Goal: Transaction & Acquisition: Register for event/course

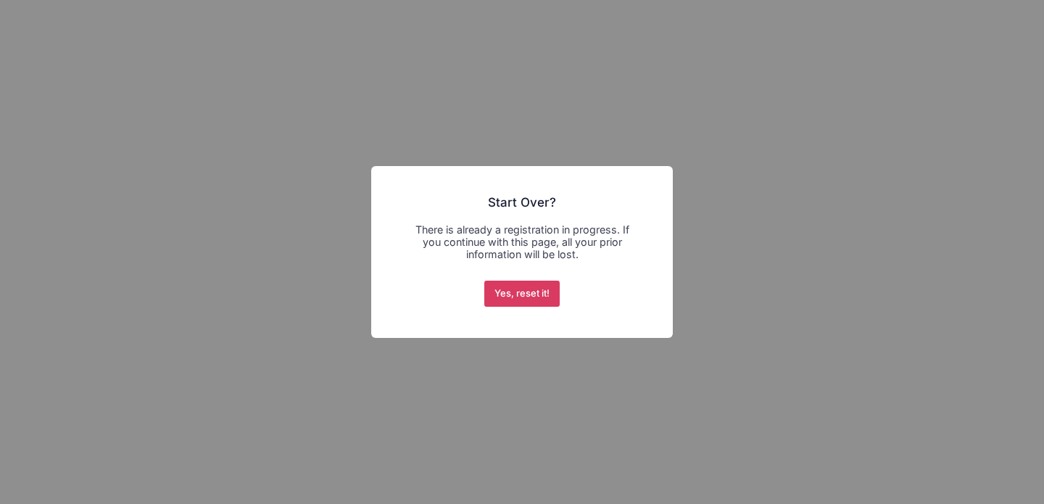
click at [538, 301] on button "Yes, reset it!" at bounding box center [522, 294] width 76 height 26
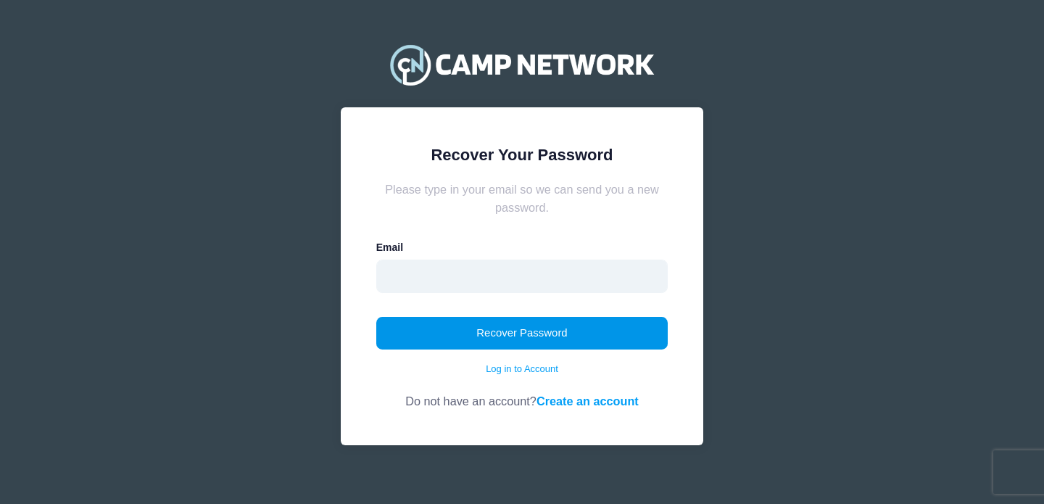
type input "[EMAIL_ADDRESS][DOMAIN_NAME]"
click at [585, 326] on button "Recover Password" at bounding box center [522, 333] width 292 height 33
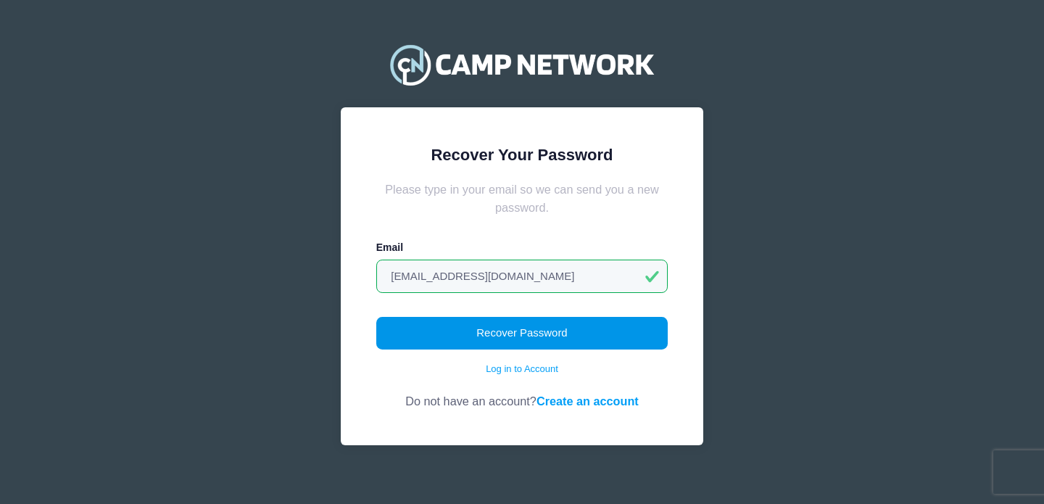
click at [607, 339] on button "Recover Password" at bounding box center [522, 333] width 292 height 33
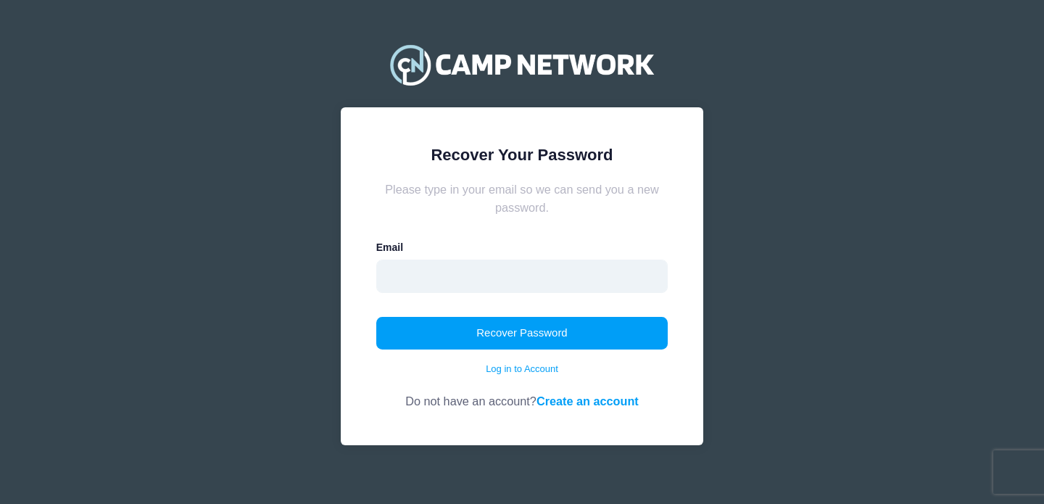
type input "[EMAIL_ADDRESS][DOMAIN_NAME]"
click at [603, 283] on input "beckgao@education.vchstrojans.org" at bounding box center [522, 276] width 292 height 33
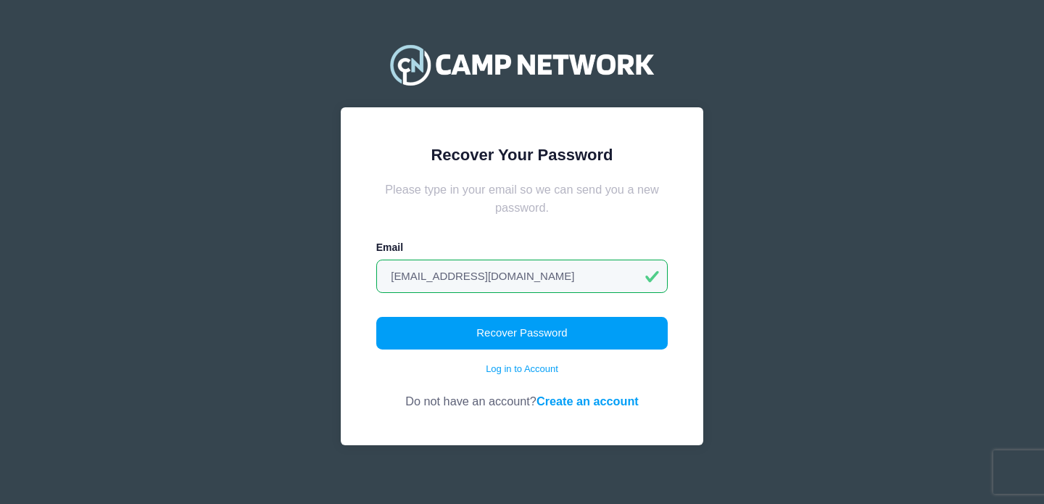
click at [281, 306] on div "Recover Your Password Please type in your email so we can send you a new passwo…" at bounding box center [522, 258] width 1044 height 516
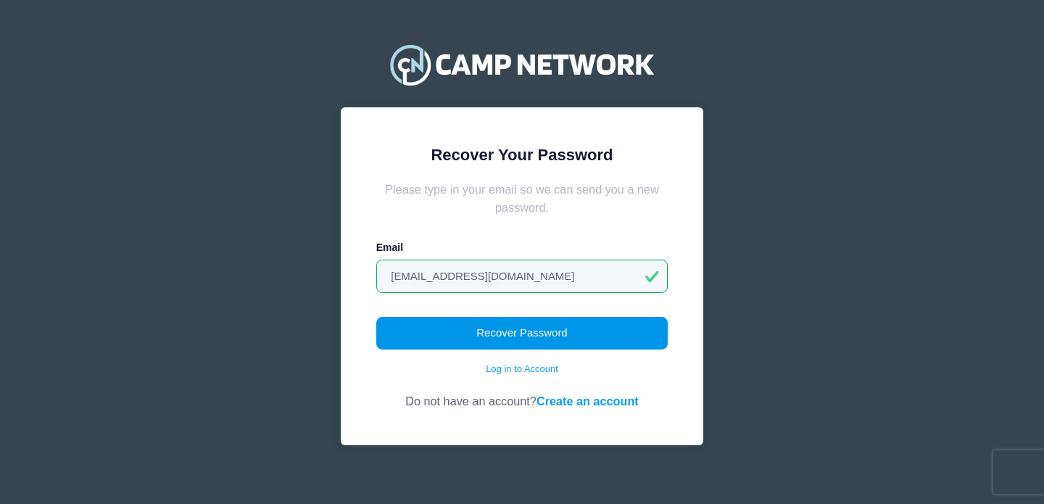
click at [490, 339] on button "Recover Password" at bounding box center [522, 333] width 292 height 33
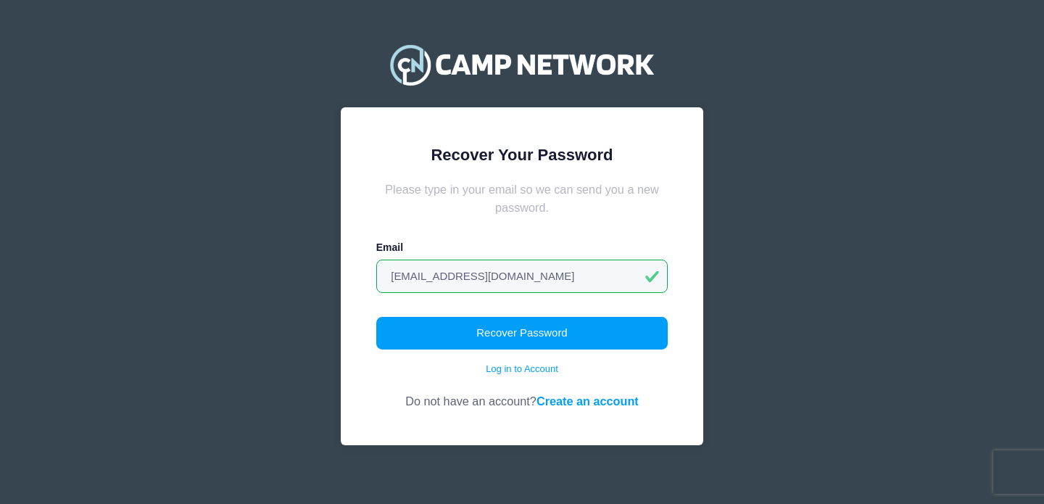
click at [528, 202] on div "Please type in your email so we can send you a new password." at bounding box center [522, 199] width 292 height 36
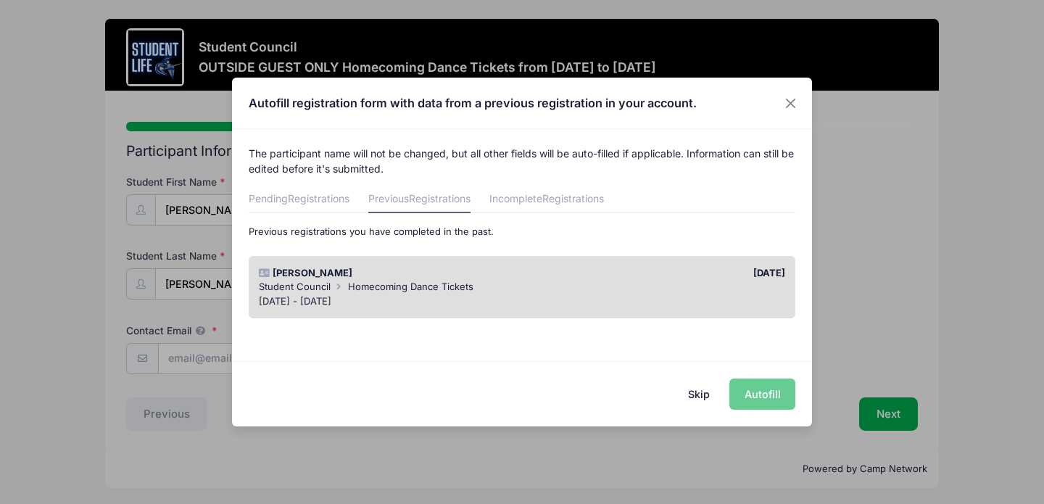
click at [633, 296] on div "[DATE] - [DATE]" at bounding box center [522, 301] width 527 height 15
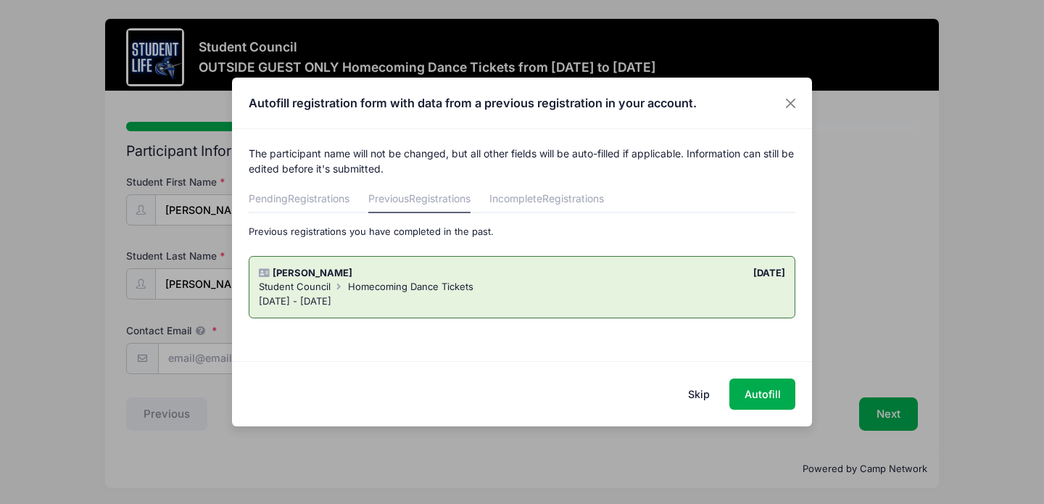
click at [633, 296] on div "[DATE] - [DATE]" at bounding box center [522, 301] width 527 height 15
click at [325, 205] on span "Registrations" at bounding box center [319, 198] width 62 height 12
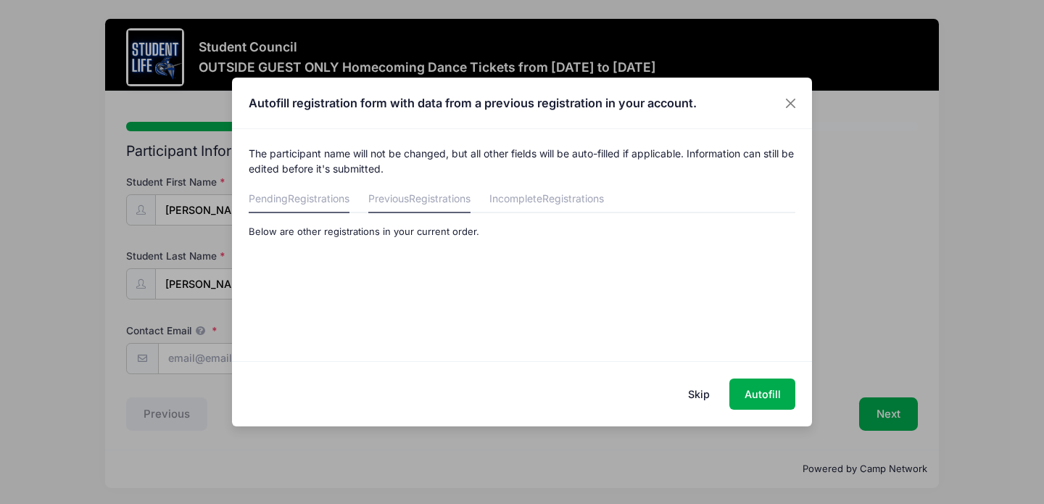
click at [403, 202] on link "Previous Registrations" at bounding box center [419, 200] width 102 height 26
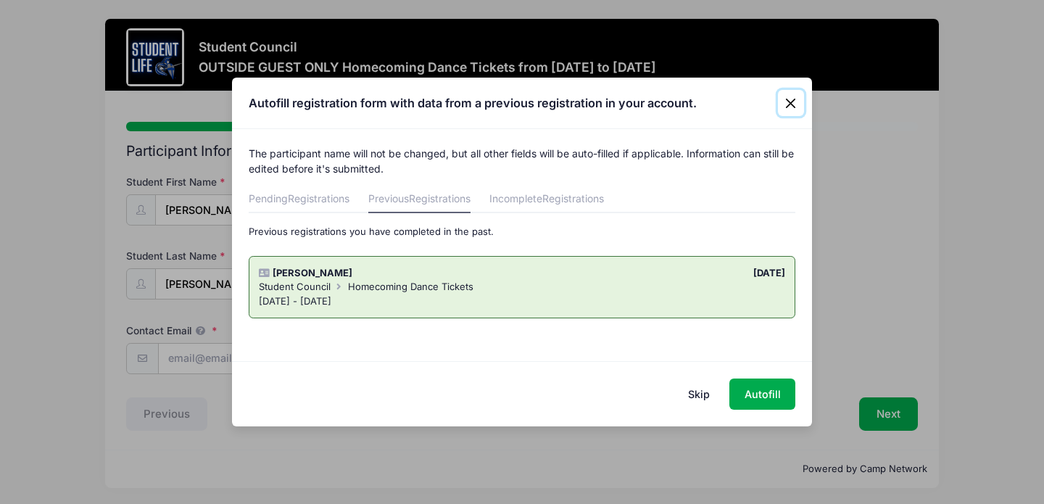
click at [790, 97] on button "Close" at bounding box center [791, 103] width 26 height 26
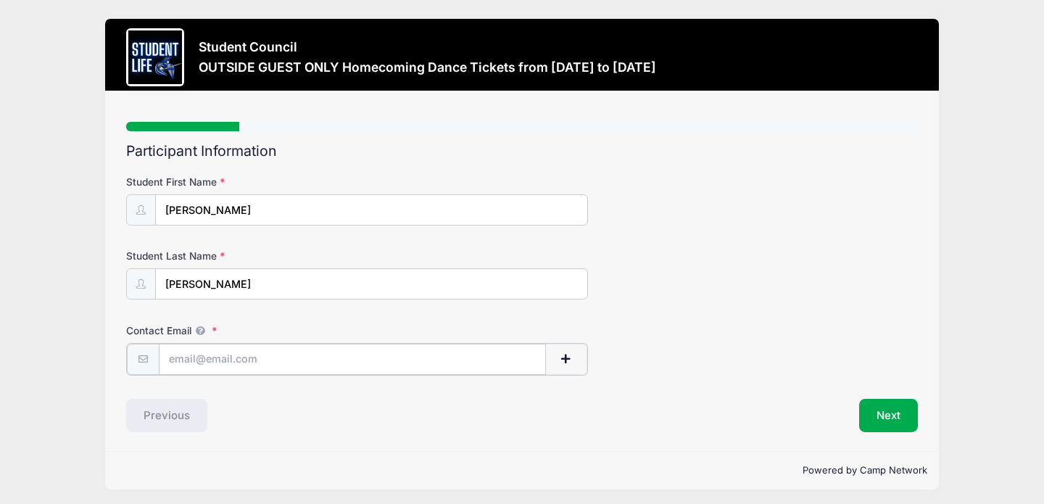
click at [449, 363] on input "Contact Email" at bounding box center [353, 359] width 388 height 31
type input "ashmathison4@gmail.com"
click at [871, 410] on button "Next" at bounding box center [888, 413] width 59 height 33
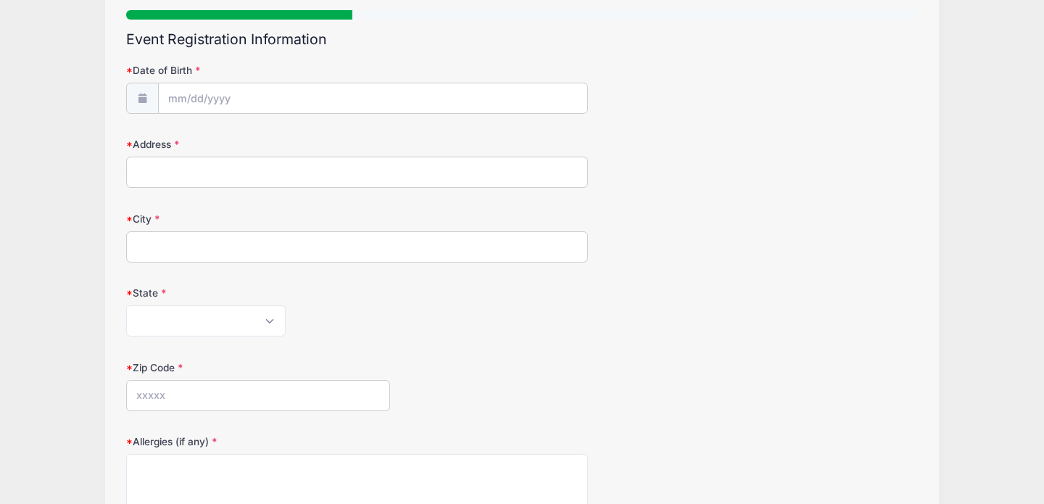
scroll to position [186, 0]
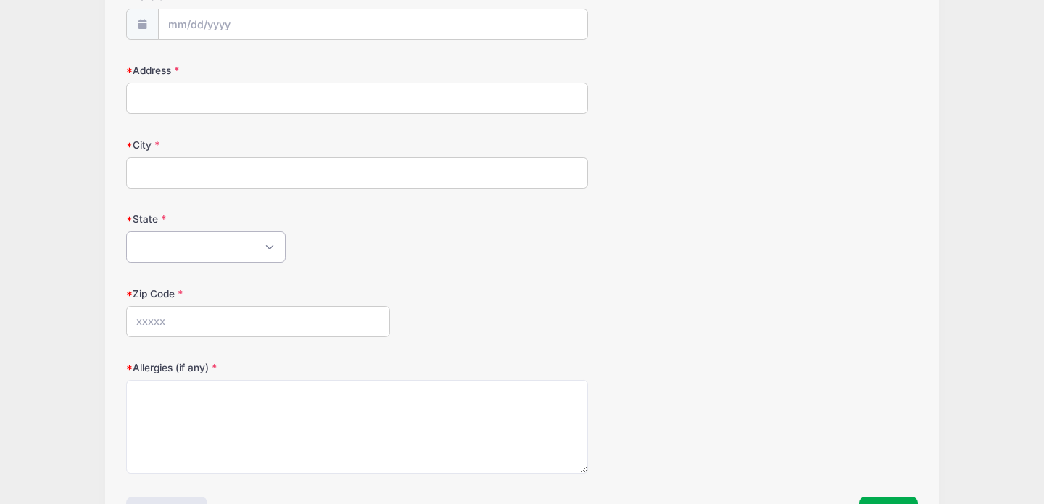
click at [256, 234] on select "Alabama Alaska American Samoa Arizona Arkansas Armed Forces Africa Armed Forces…" at bounding box center [206, 246] width 160 height 31
click at [364, 174] on input "City" at bounding box center [357, 175] width 462 height 31
type input "6"
type input "7047 lionshead pkwy lone tree co 80124"
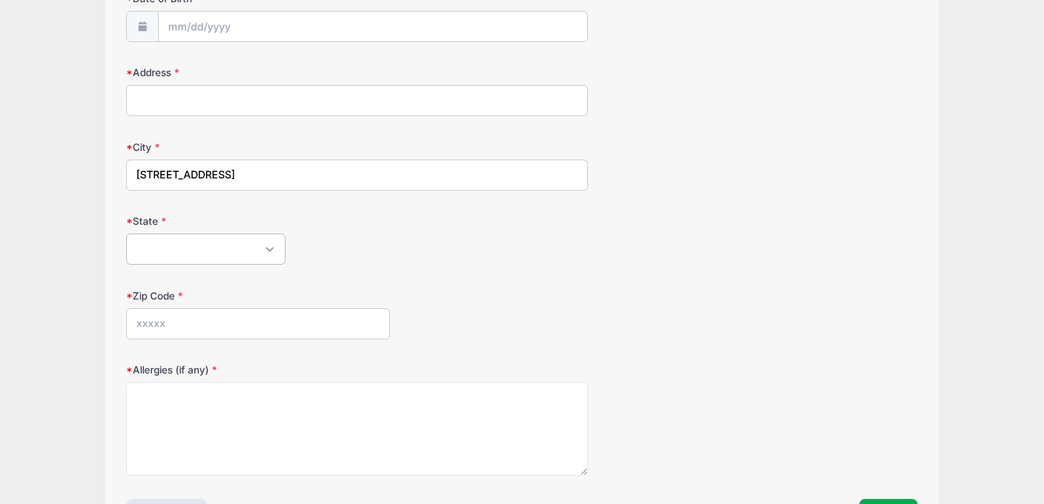
click at [231, 255] on select "Alabama Alaska American Samoa Arizona Arkansas Armed Forces Africa Armed Forces…" at bounding box center [206, 249] width 160 height 31
drag, startPoint x: 379, startPoint y: 178, endPoint x: 123, endPoint y: 169, distance: 255.4
click at [123, 169] on div "Step 2 /7 Step 1 Step 2 Step 3 Step 4 Step 5 Policies Summary Participant Infor…" at bounding box center [522, 230] width 834 height 644
click at [492, 239] on div "Alabama Alaska American Samoa Arizona Arkansas Armed Forces Africa Armed Forces…" at bounding box center [357, 249] width 462 height 31
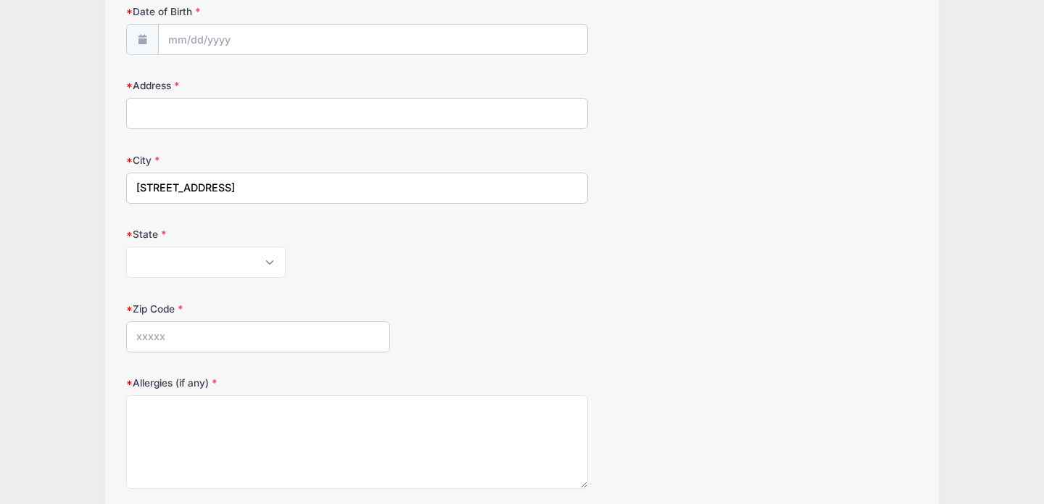
scroll to position [168, 0]
drag, startPoint x: 442, startPoint y: 193, endPoint x: 92, endPoint y: 168, distance: 350.5
click at [92, 168] on div "Student Council OUTSIDE GUEST ONLY Homecoming Dance Tickets from 10/18 to 10/18…" at bounding box center [522, 228] width 1001 height 792
click at [247, 122] on input "Address" at bounding box center [357, 116] width 462 height 31
paste input "7047 lionshead pkwy lone tree co 80124"
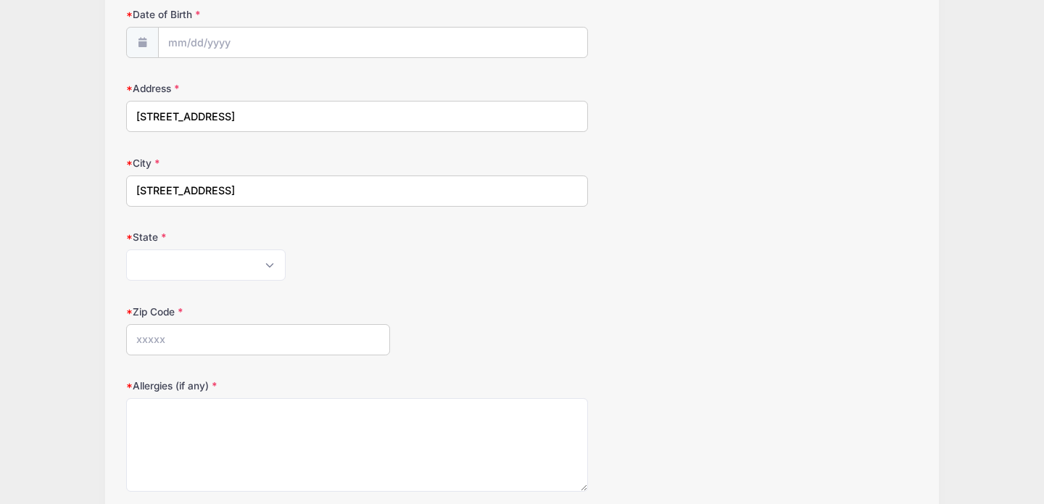
type input "7047 lionshead pkwy lone tree co 80124"
drag, startPoint x: 427, startPoint y: 196, endPoint x: 0, endPoint y: 178, distance: 427.5
click at [0, 178] on div "Student Council OUTSIDE GUEST ONLY Homecoming Dance Tickets from 10/18 to 10/18…" at bounding box center [522, 228] width 1044 height 792
type input "Denver"
click at [159, 277] on select "Alabama Alaska American Samoa Arizona Arkansas Armed Forces Africa Armed Forces…" at bounding box center [206, 264] width 160 height 31
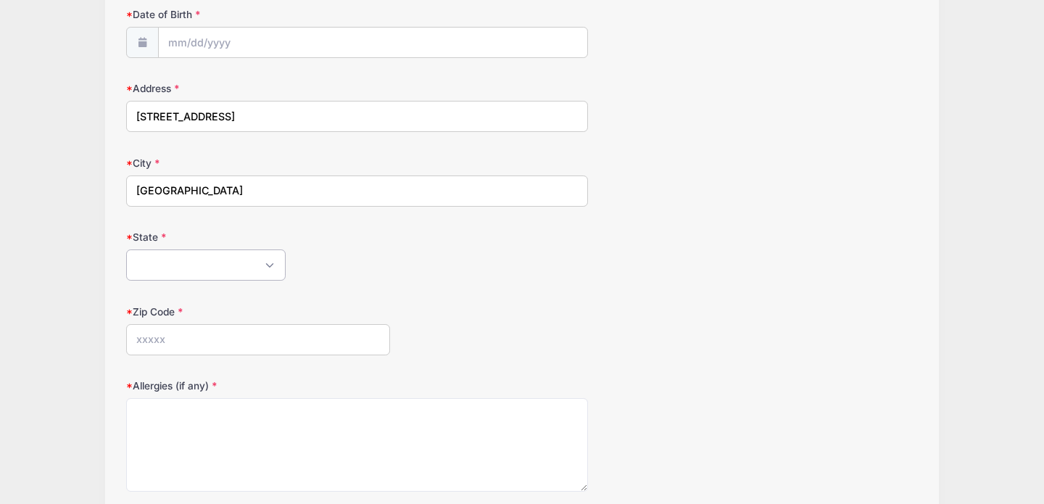
select select "CO"
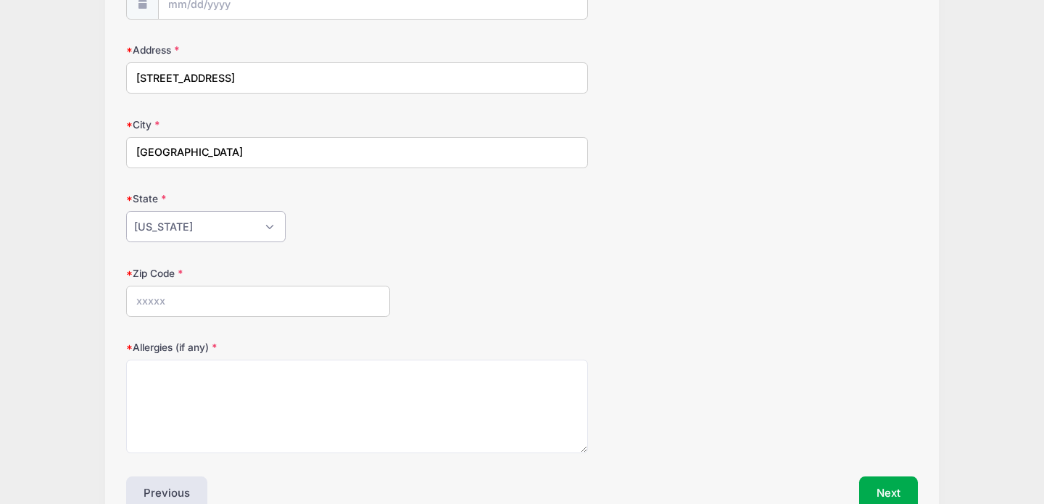
scroll to position [205, 0]
click at [199, 295] on input "Zip Code" at bounding box center [258, 301] width 264 height 31
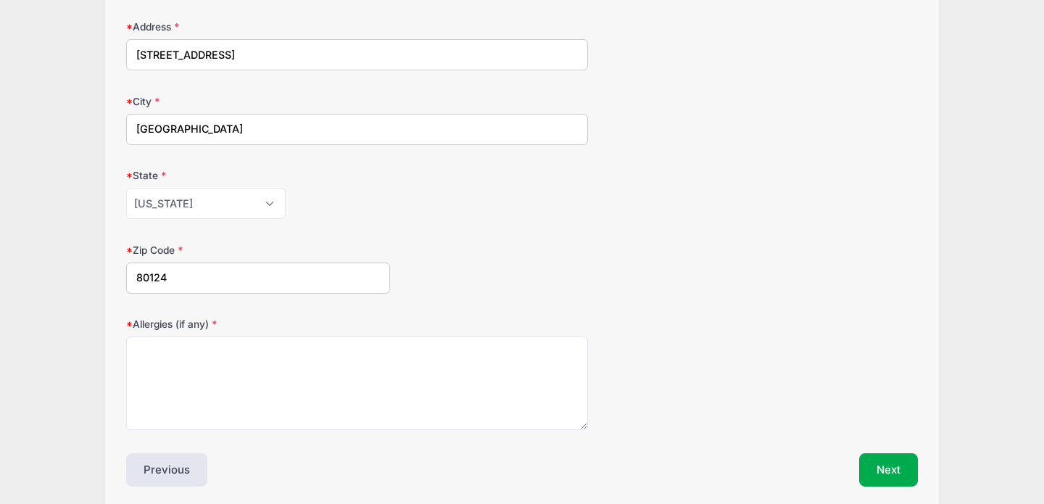
scroll to position [236, 0]
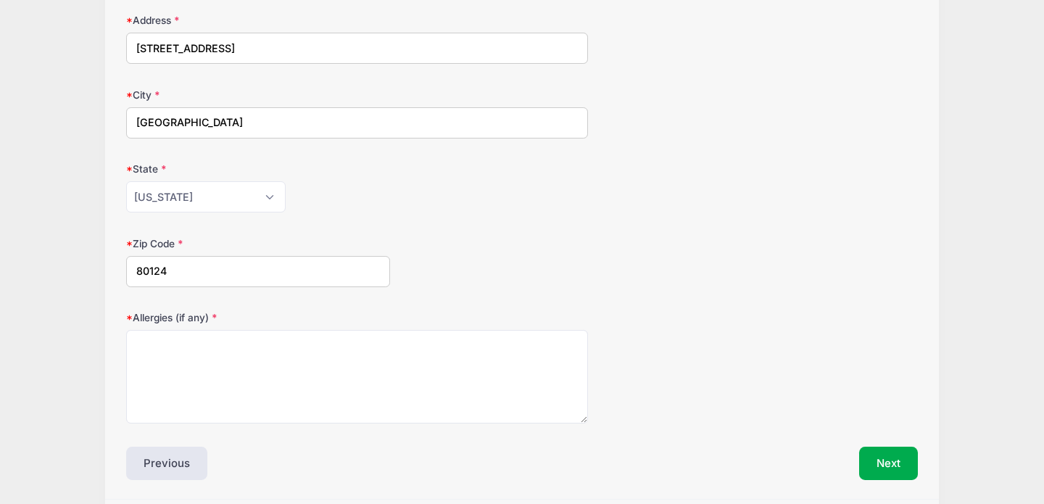
type input "80124"
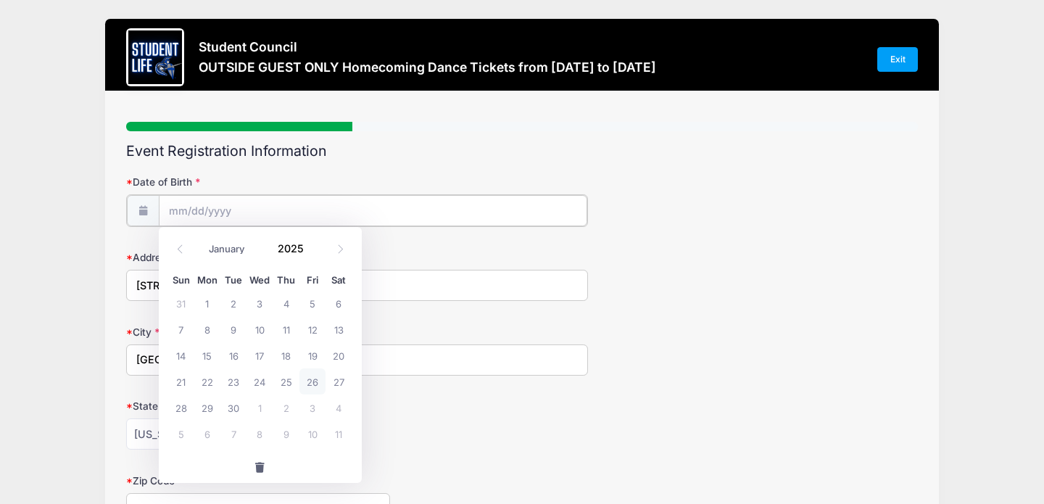
click at [270, 208] on input "Date of Birth" at bounding box center [373, 210] width 429 height 31
click at [244, 255] on select "January February March April May June July August September October November De…" at bounding box center [234, 248] width 65 height 19
click at [300, 243] on input "2025" at bounding box center [294, 248] width 47 height 22
click at [308, 253] on span at bounding box center [313, 253] width 10 height 11
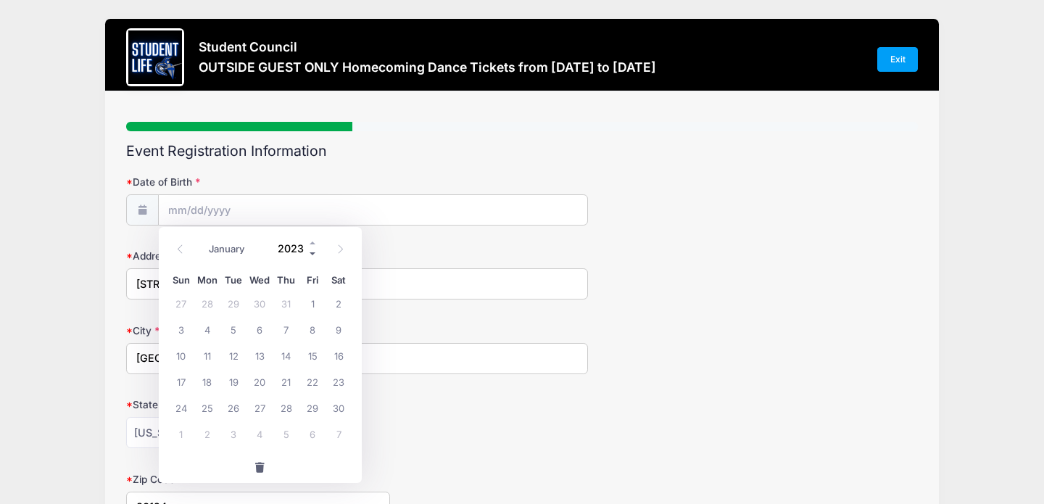
click at [308, 249] on span at bounding box center [313, 253] width 10 height 11
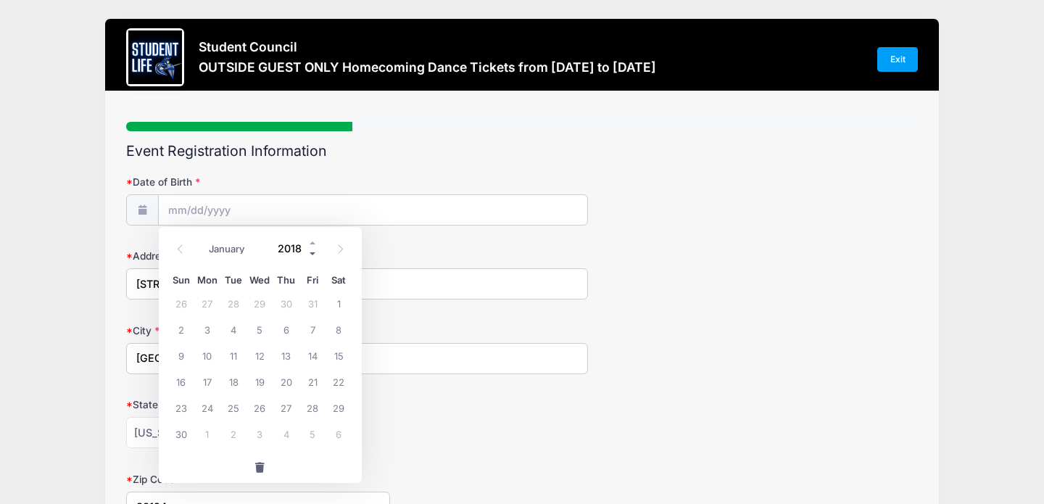
click at [308, 249] on span at bounding box center [313, 253] width 10 height 11
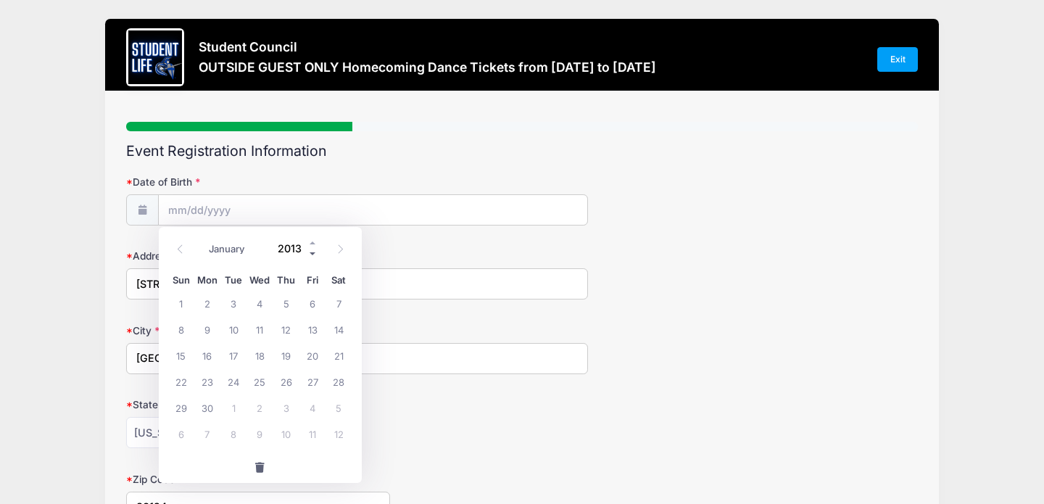
click at [308, 249] on span at bounding box center [313, 253] width 10 height 11
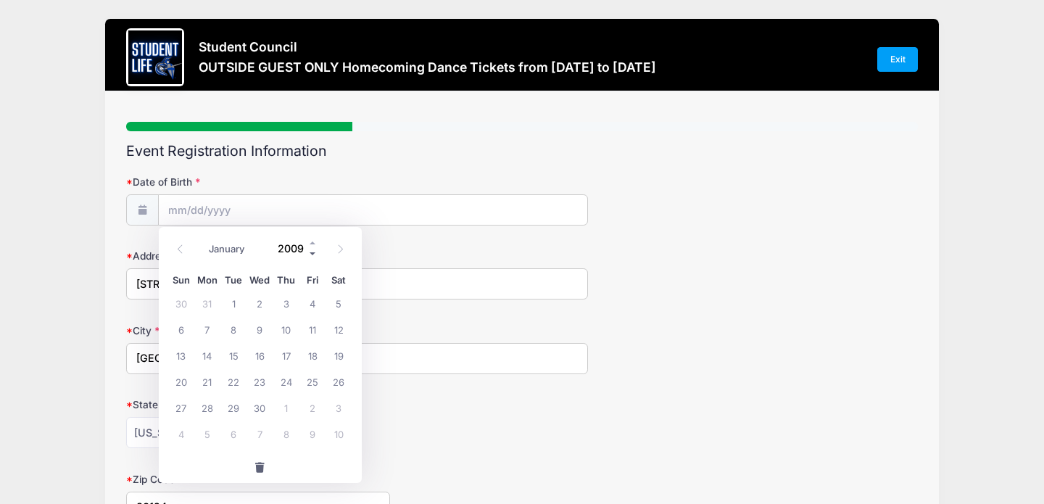
type input "2008"
click at [181, 251] on icon at bounding box center [179, 248] width 9 height 9
select select "6"
click at [344, 305] on span "5" at bounding box center [339, 303] width 26 height 26
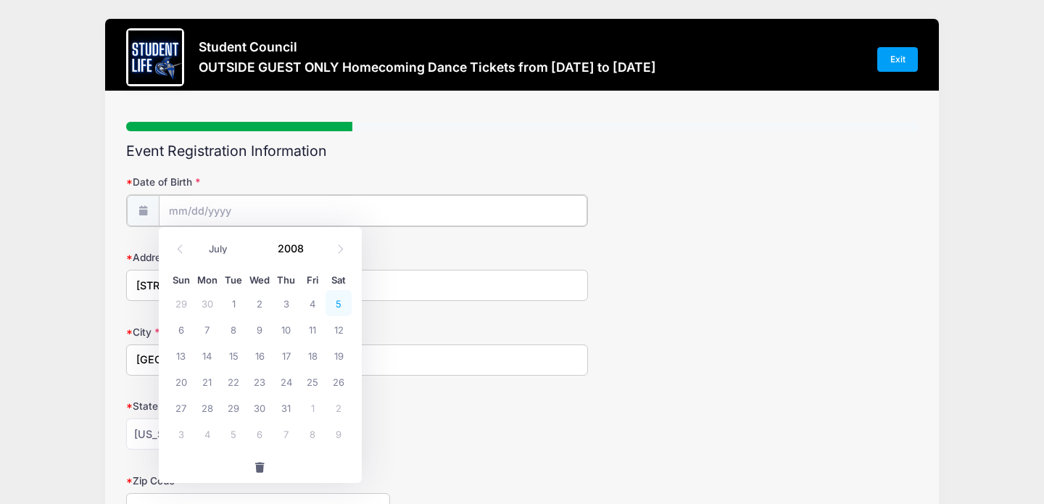
type input "07/05/2008"
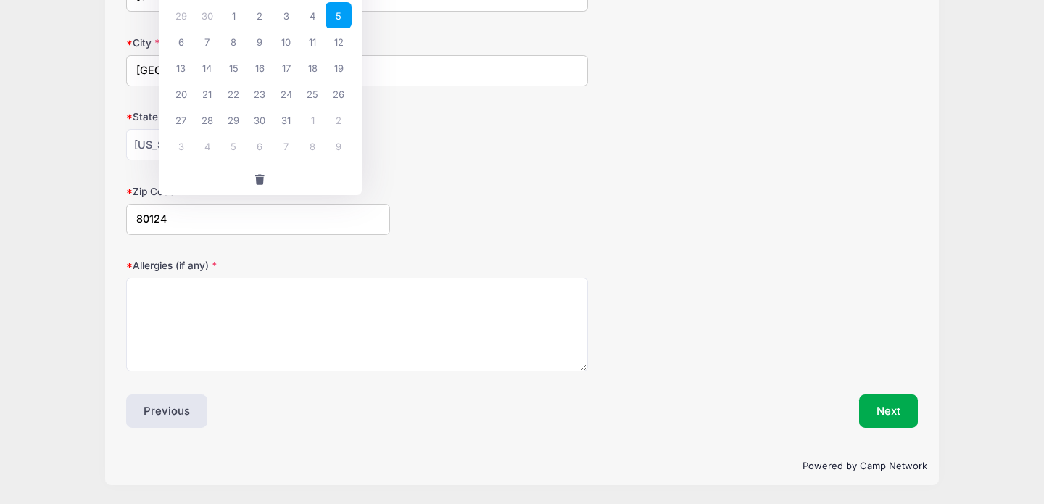
scroll to position [287, 0]
click at [516, 158] on div "Alabama Alaska American Samoa Arizona Arkansas Armed Forces Africa Armed Forces…" at bounding box center [357, 145] width 462 height 31
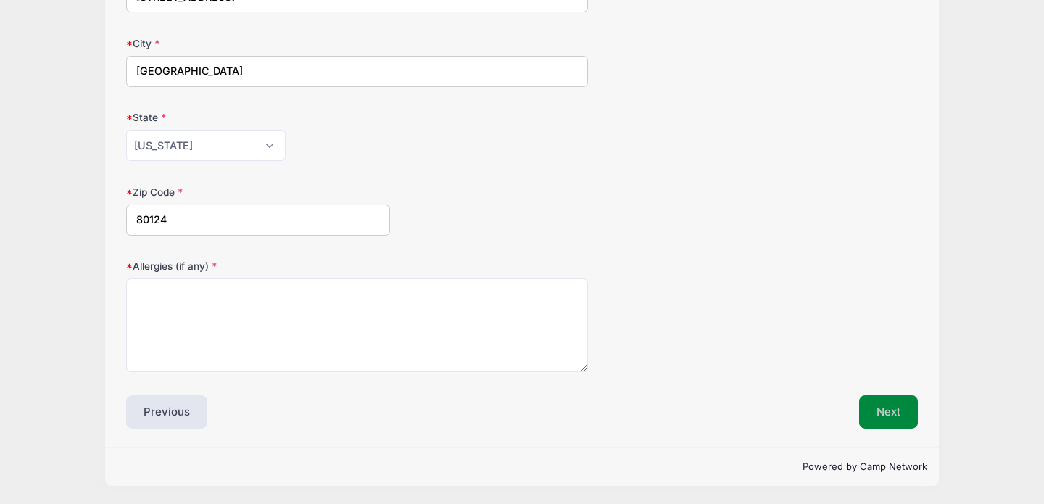
click at [883, 395] on button "Next" at bounding box center [888, 411] width 59 height 33
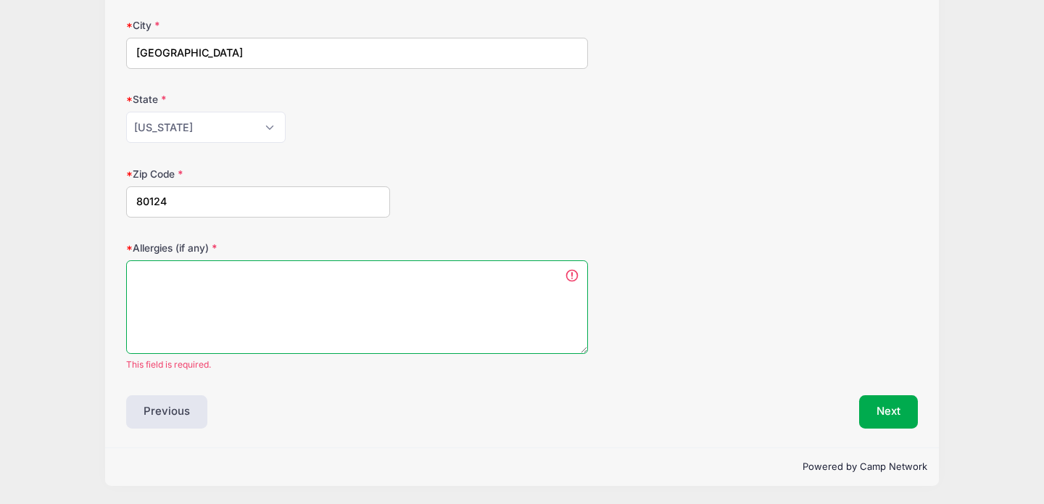
click at [457, 274] on textarea "Allergies (if any)" at bounding box center [357, 307] width 462 height 94
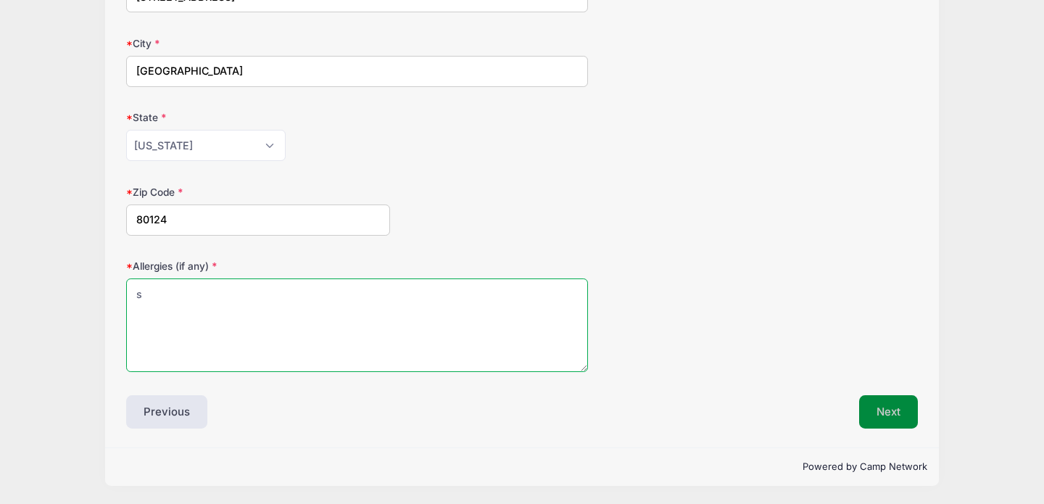
type textarea "s"
click at [901, 405] on button "Next" at bounding box center [888, 411] width 59 height 33
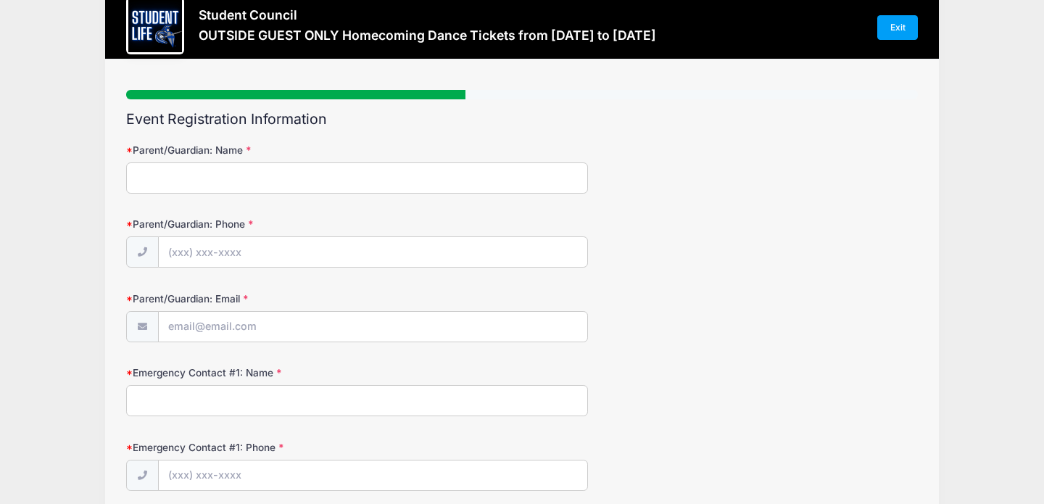
scroll to position [0, 0]
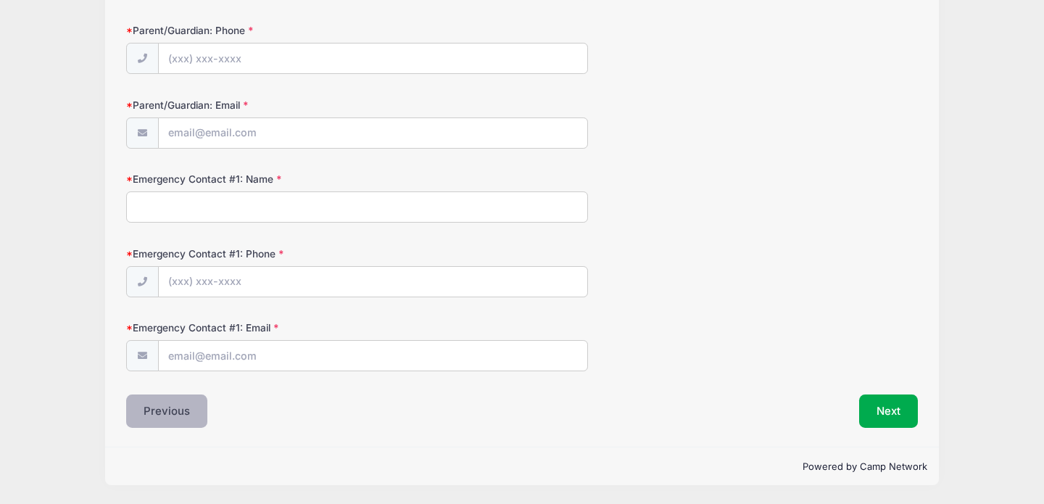
click at [164, 405] on button "Previous" at bounding box center [166, 411] width 81 height 33
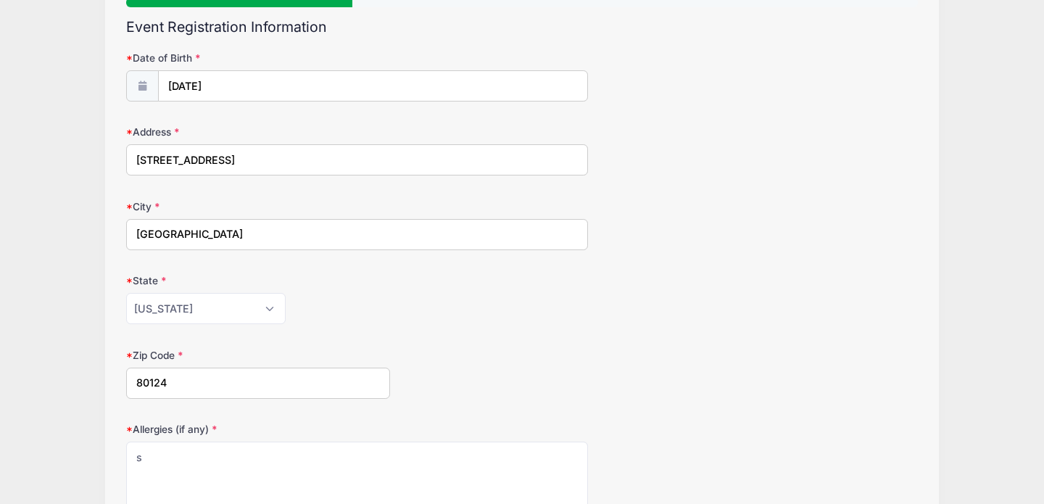
scroll to position [287, 0]
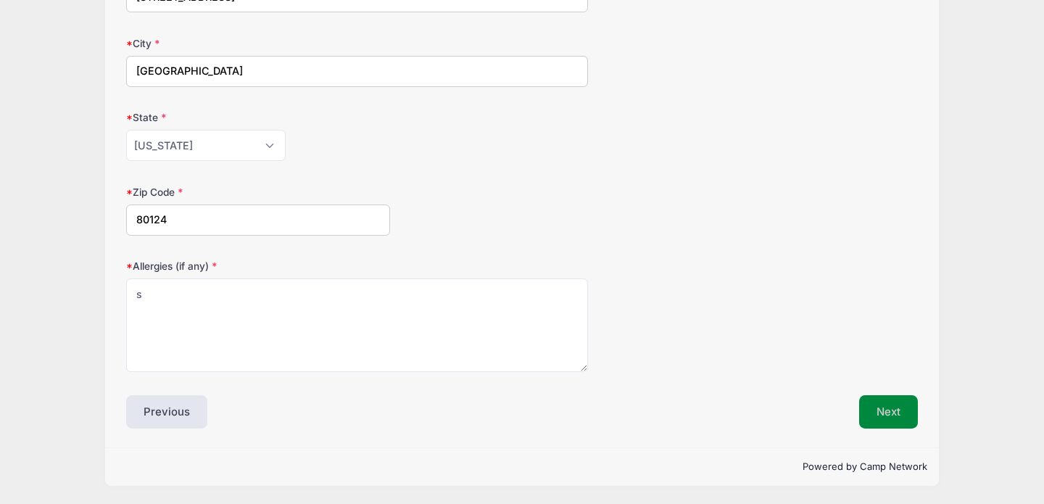
click at [906, 409] on button "Next" at bounding box center [888, 411] width 59 height 33
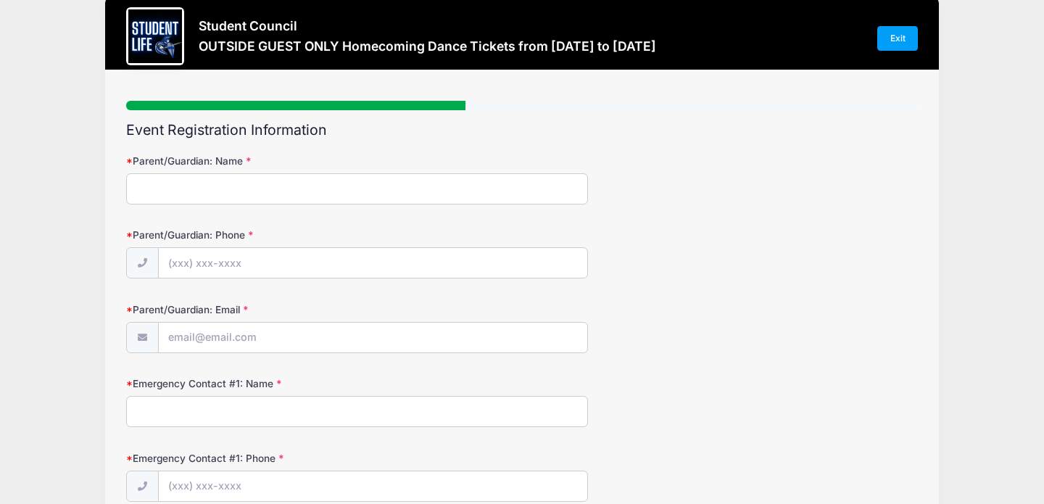
scroll to position [0, 0]
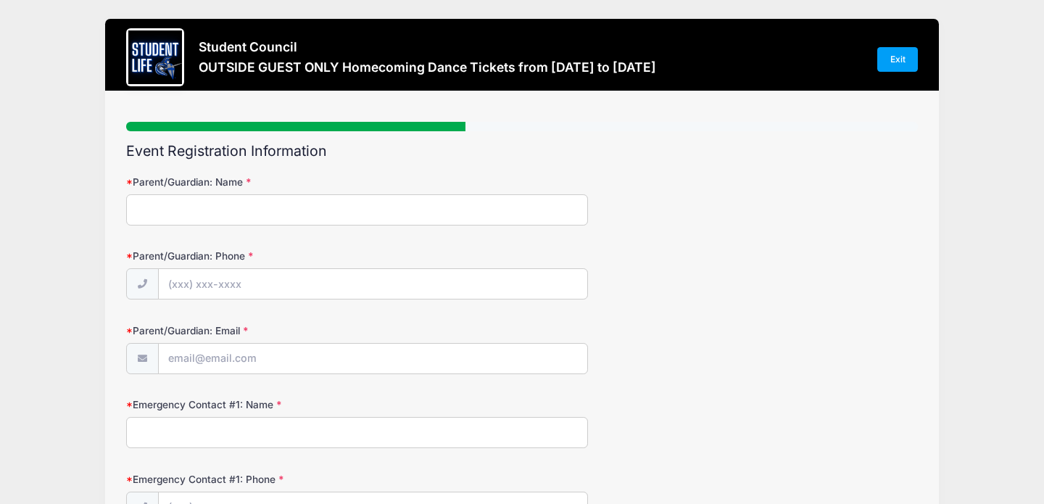
click at [487, 214] on input "Parent/Guardian: Name" at bounding box center [357, 209] width 462 height 31
type input "Amy Mathison"
click at [420, 283] on input "Parent/Guardian: Phone" at bounding box center [373, 284] width 429 height 31
type input "(602) 432-5188"
click at [383, 358] on input "Parent/Guardian: Email" at bounding box center [373, 359] width 429 height 31
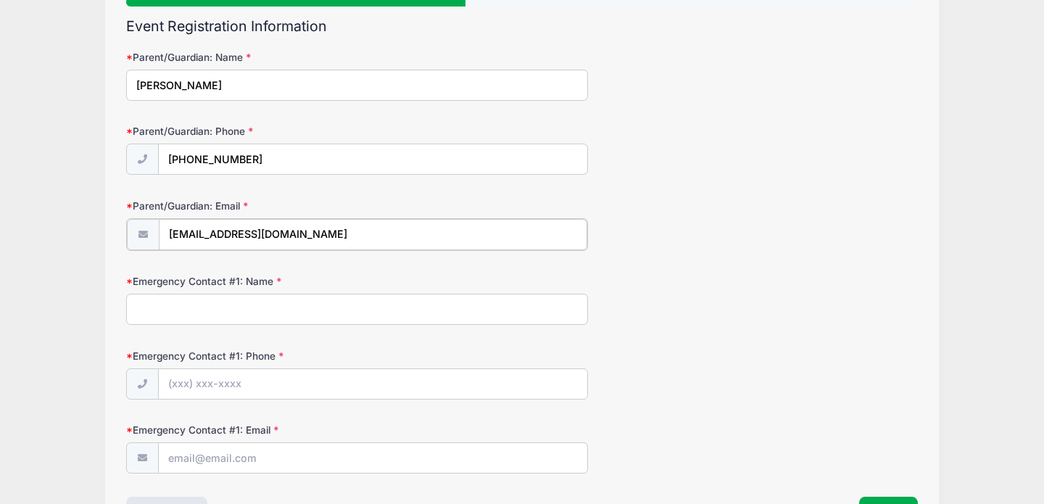
scroll to position [227, 0]
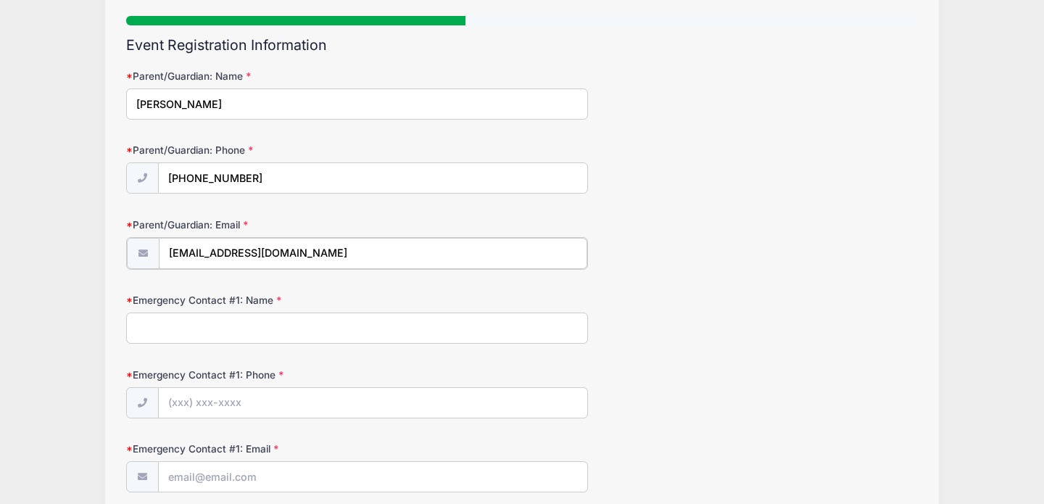
type input "amathison775@outlook.com"
click at [263, 334] on input "Emergency Contact #1: Name" at bounding box center [357, 326] width 462 height 31
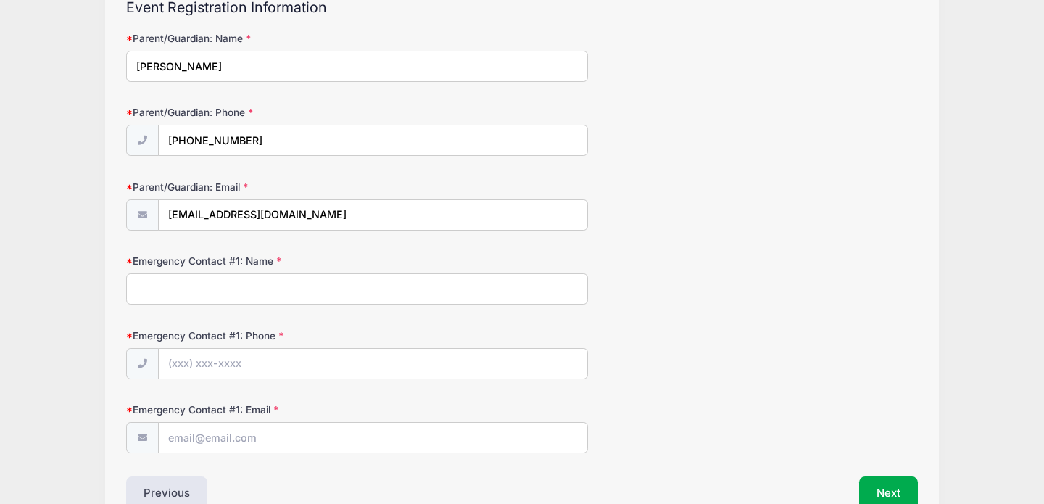
scroll to position [167, 0]
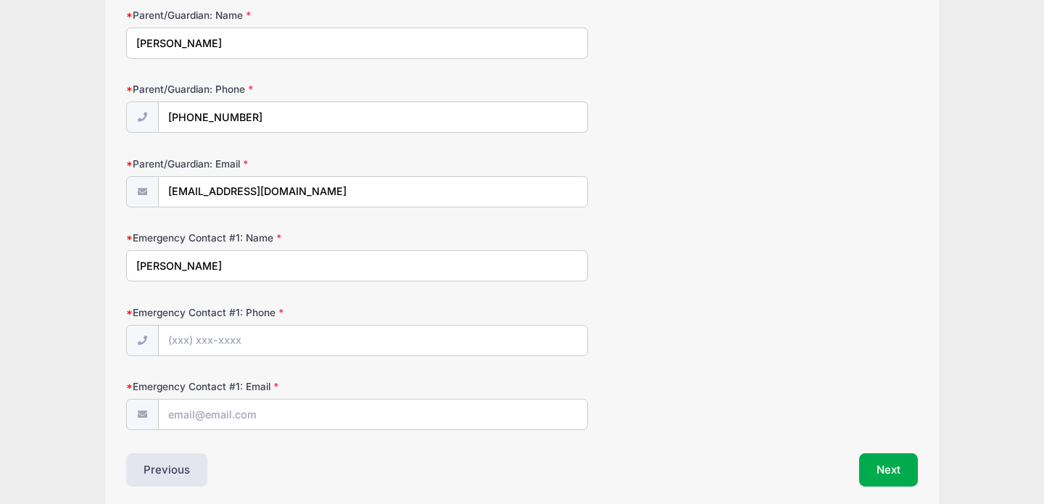
type input "Stefani Ernst"
click at [265, 347] on input "Emergency Contact #1: Phone" at bounding box center [373, 341] width 429 height 31
type input "(714) 882-9431"
click at [301, 417] on input "Emergency Contact #1: Email" at bounding box center [373, 415] width 429 height 31
click at [416, 381] on div "Emergency Contact #1: Email" at bounding box center [522, 404] width 792 height 51
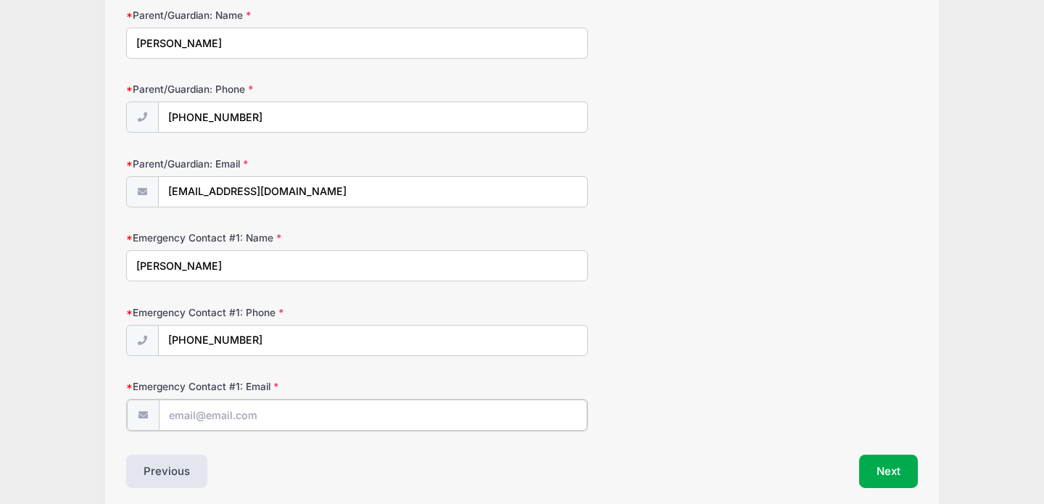
click at [408, 402] on input "Emergency Contact #1: Email" at bounding box center [373, 415] width 429 height 31
type input "Stefani.ernst@gmail.com"
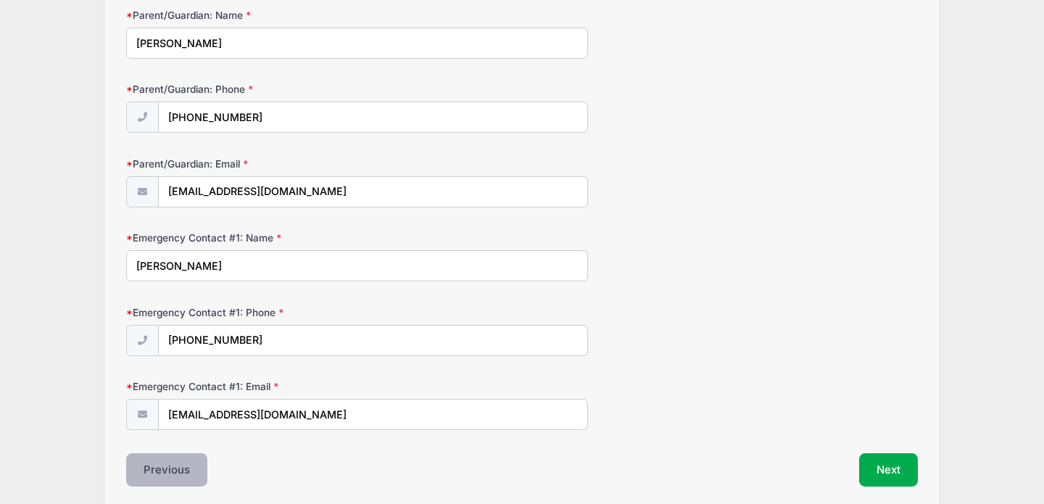
click at [188, 466] on button "Previous" at bounding box center [166, 469] width 81 height 33
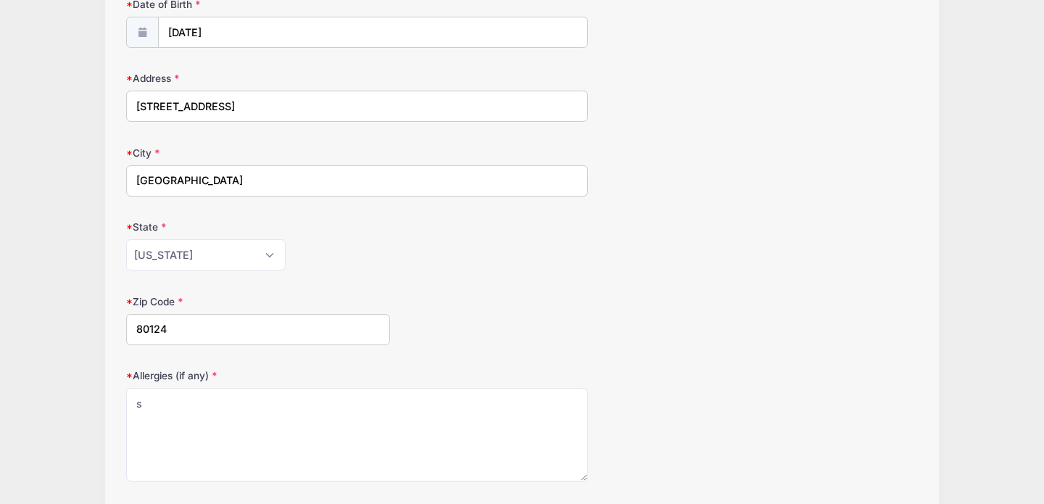
scroll to position [287, 0]
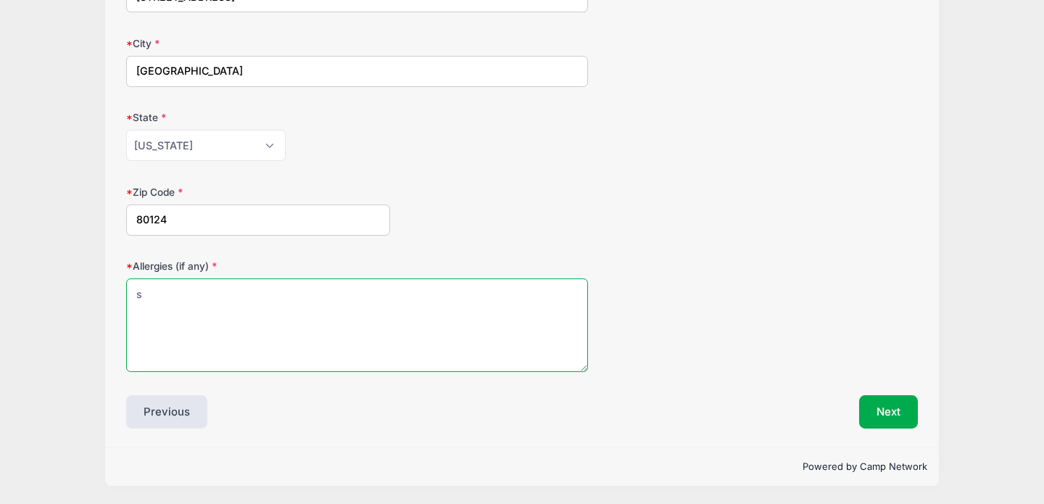
drag, startPoint x: 292, startPoint y: 302, endPoint x: 0, endPoint y: 240, distance: 298.0
click at [0, 240] on div "Student Council OUTSIDE GUEST ONLY Homecoming Dance Tickets from 10/18 to 10/18…" at bounding box center [522, 109] width 1044 height 792
type textarea "none"
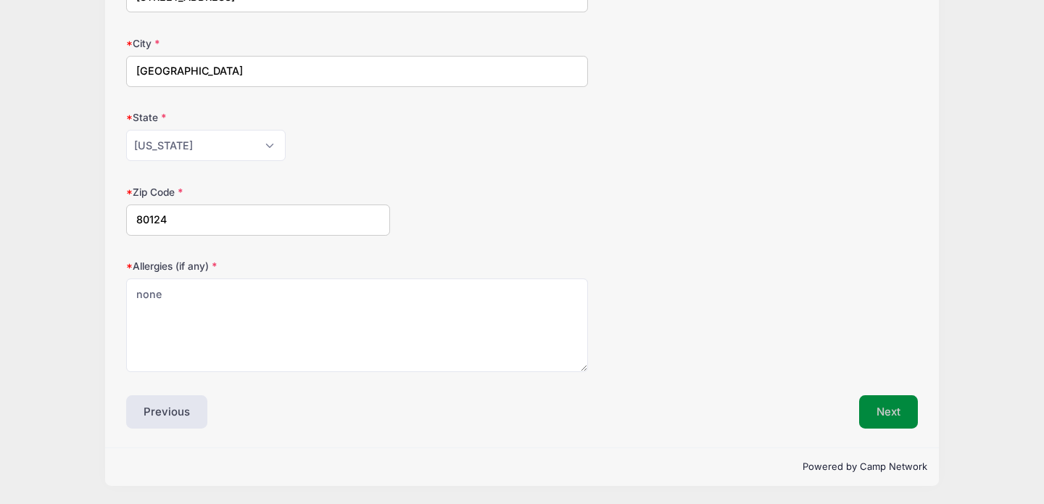
click at [885, 411] on button "Next" at bounding box center [888, 411] width 59 height 33
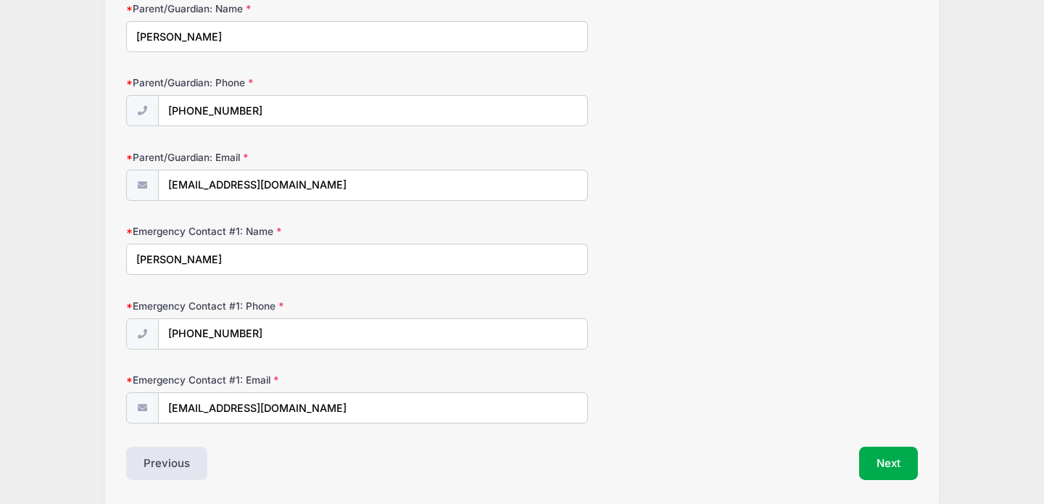
scroll to position [226, 0]
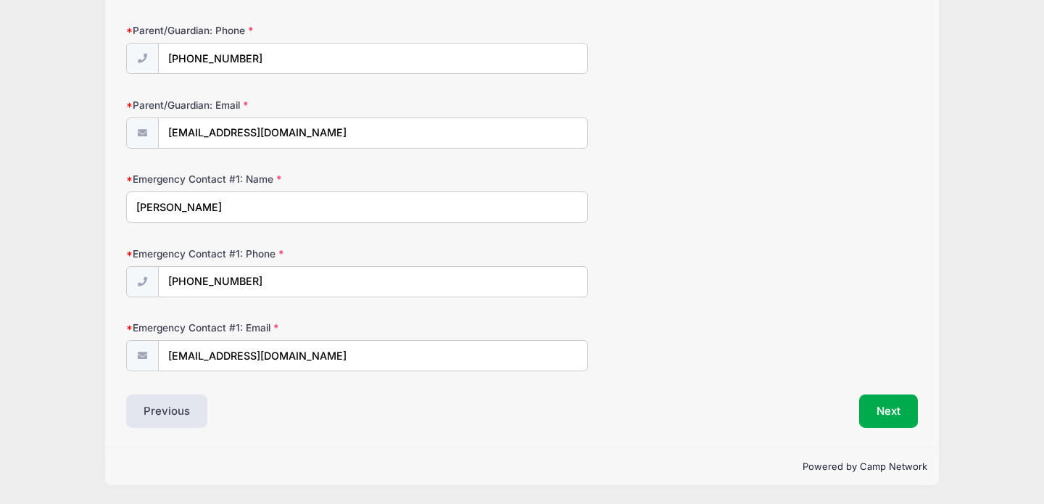
click at [679, 309] on form "Parent/Guardian: Name Amy Mathison Parent/Guardian: Phone (602) 432-5188 Parent…" at bounding box center [522, 160] width 792 height 422
click at [883, 411] on button "Next" at bounding box center [888, 411] width 59 height 33
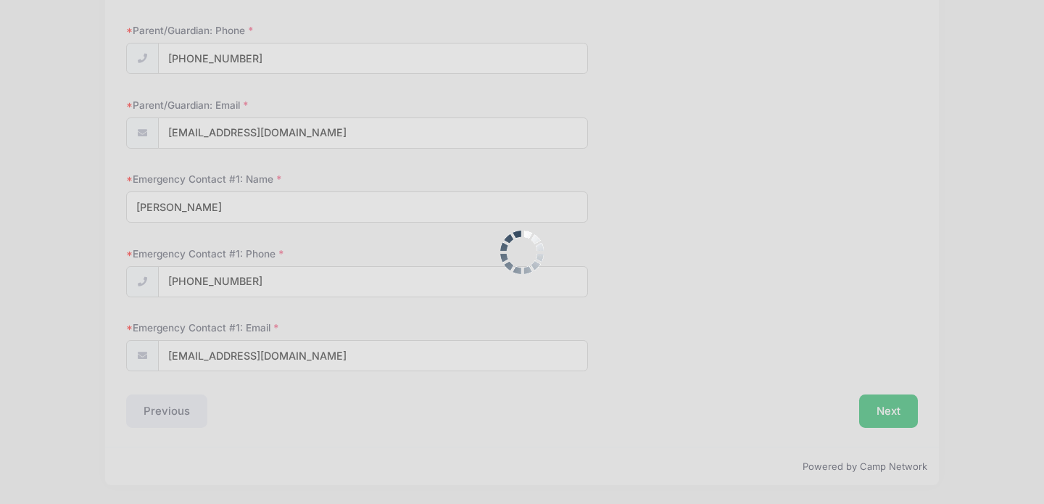
scroll to position [0, 0]
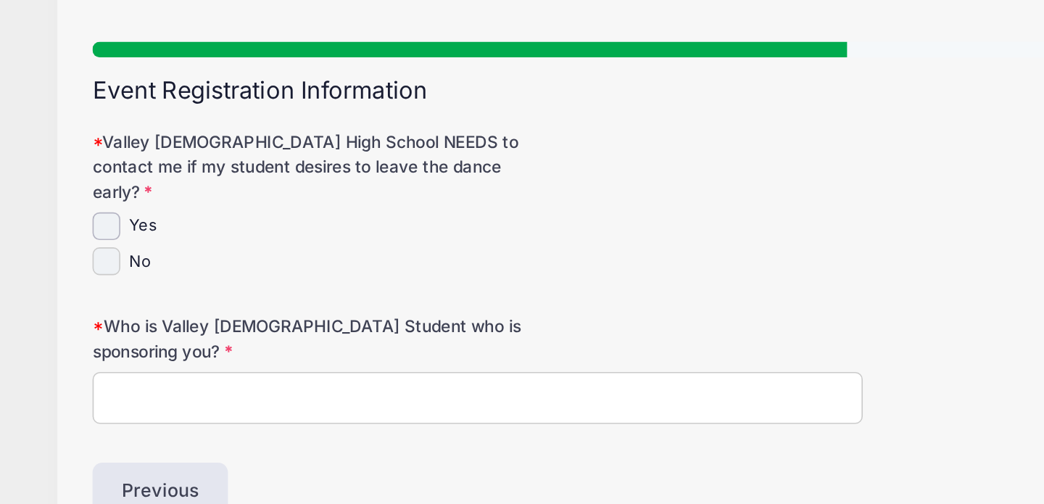
click at [137, 245] on input "No" at bounding box center [134, 253] width 17 height 17
checkbox input "true"
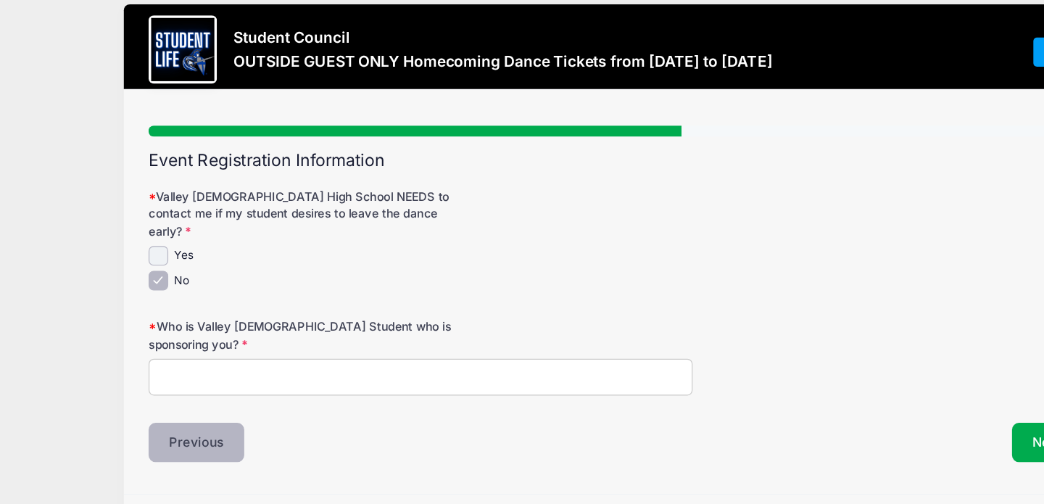
click at [183, 374] on button "Previous" at bounding box center [166, 390] width 81 height 33
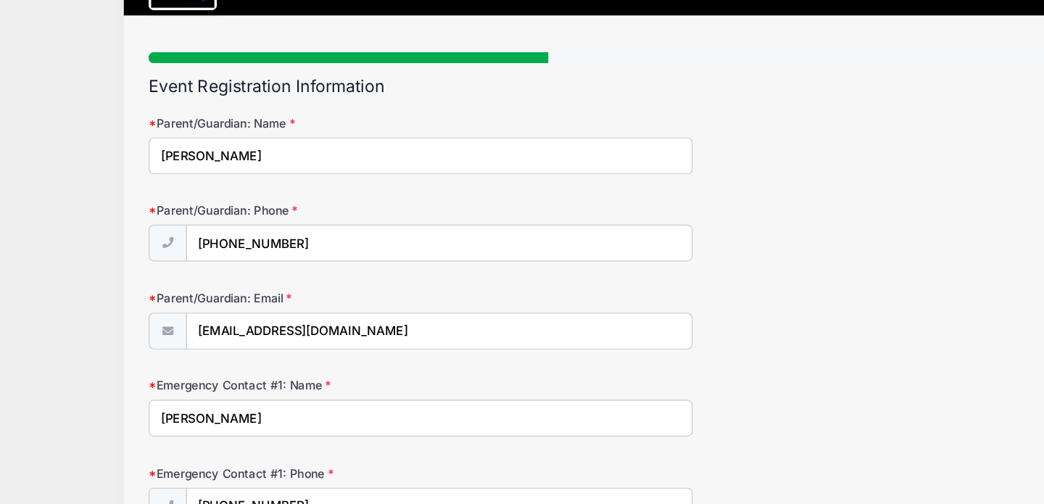
scroll to position [183, 0]
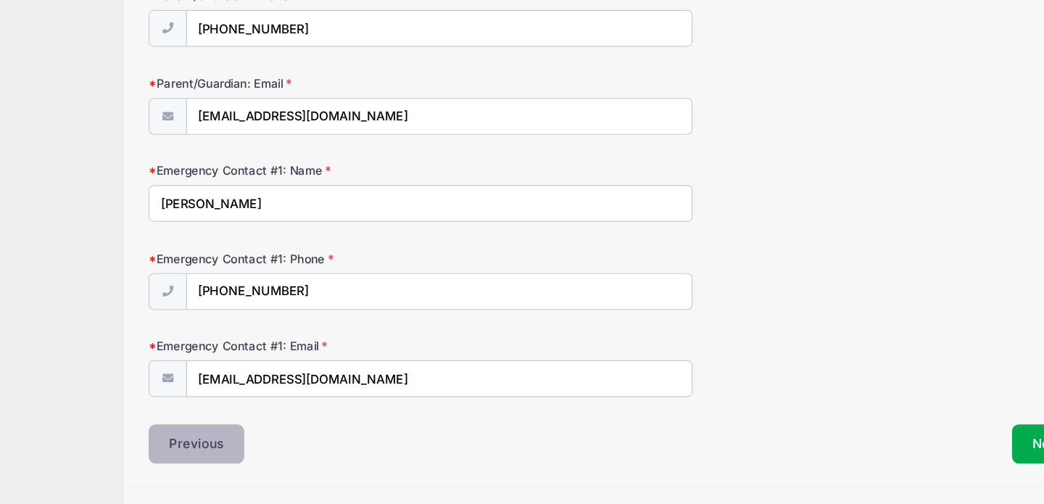
click at [181, 451] on button "Previous" at bounding box center [166, 453] width 81 height 33
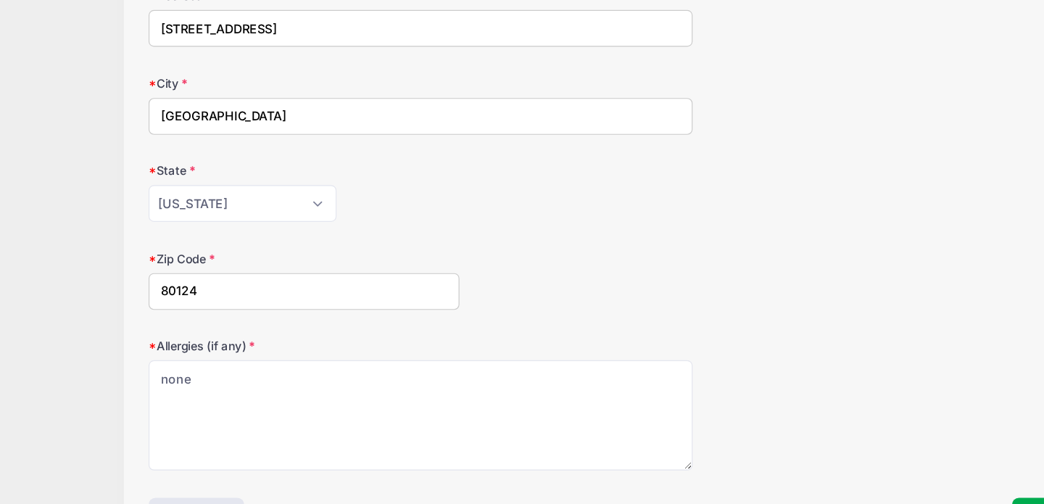
scroll to position [0, 0]
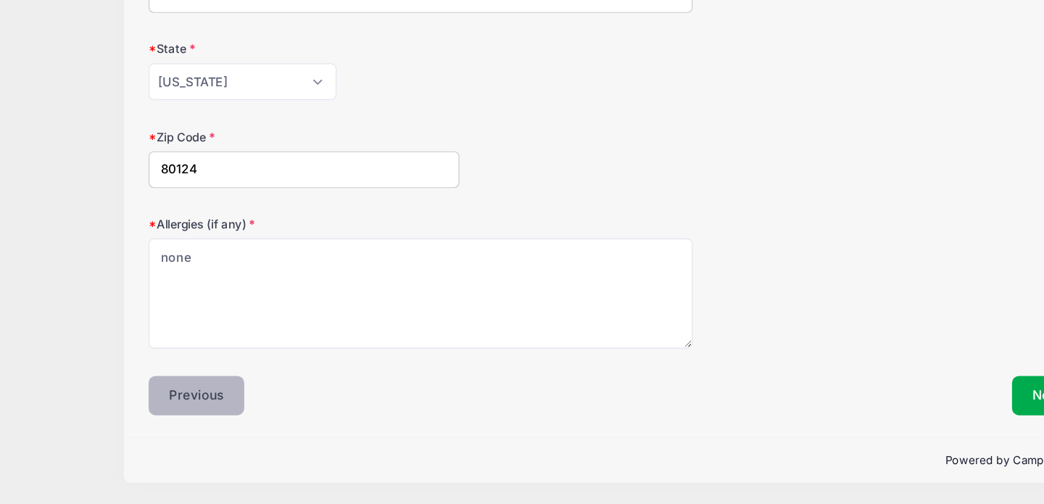
click at [164, 415] on button "Previous" at bounding box center [166, 411] width 81 height 33
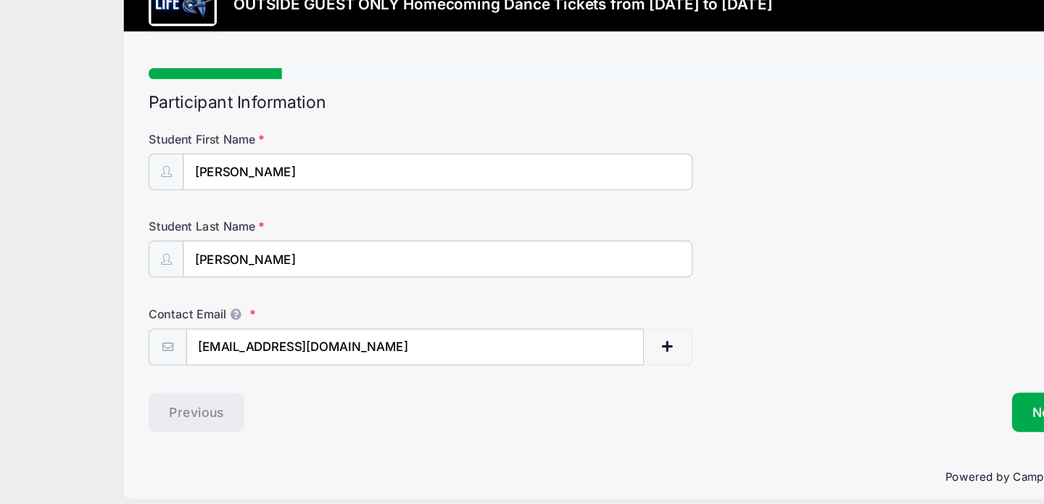
scroll to position [2, 0]
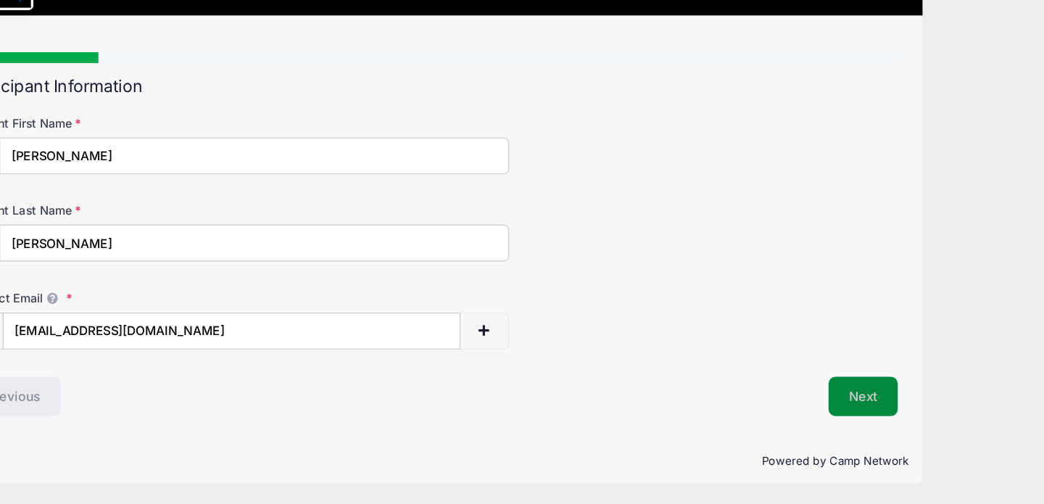
click at [893, 416] on button "Next" at bounding box center [888, 411] width 59 height 33
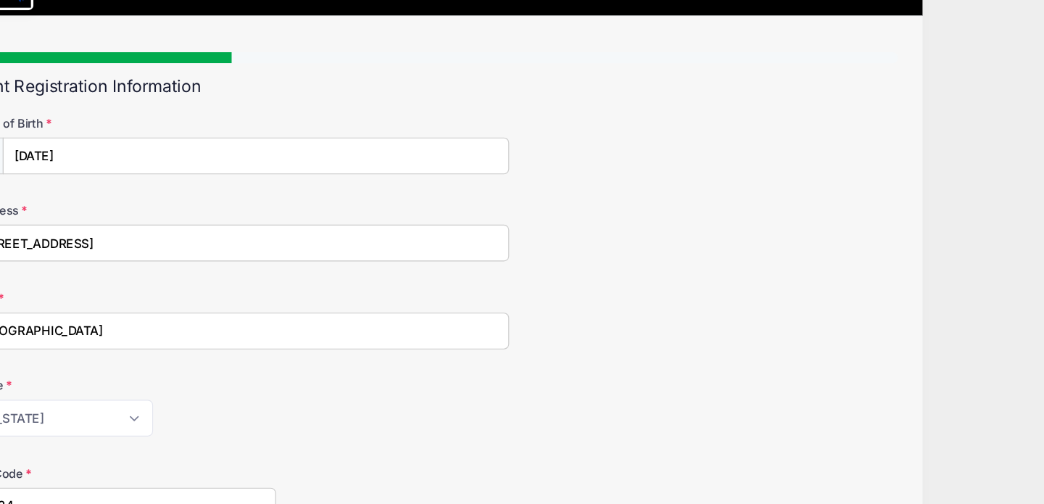
scroll to position [0, 0]
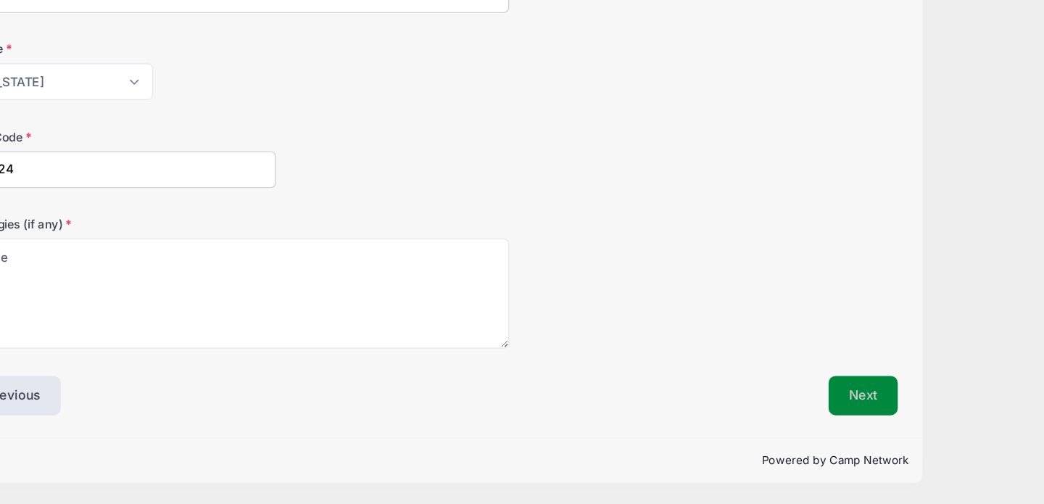
click at [896, 408] on button "Next" at bounding box center [888, 411] width 59 height 33
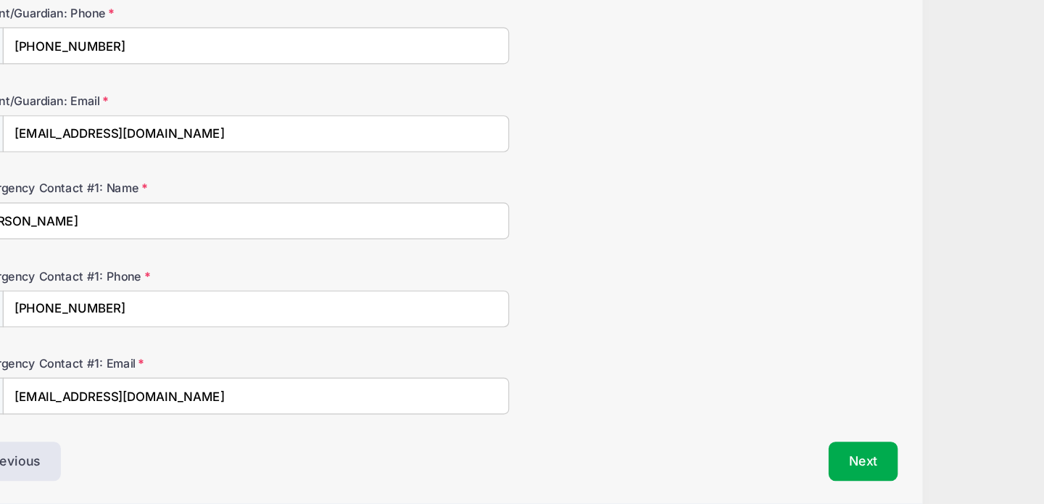
scroll to position [226, 0]
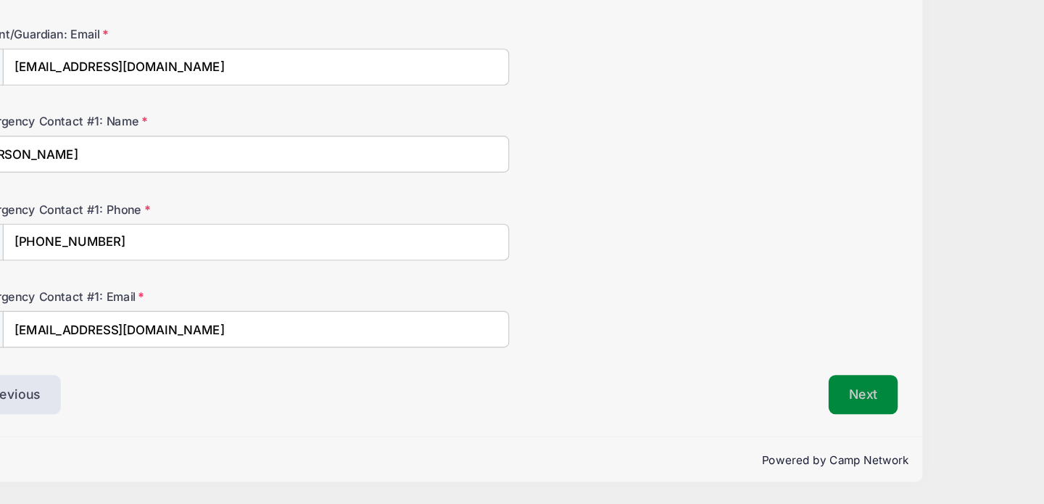
click at [895, 410] on button "Next" at bounding box center [888, 411] width 59 height 33
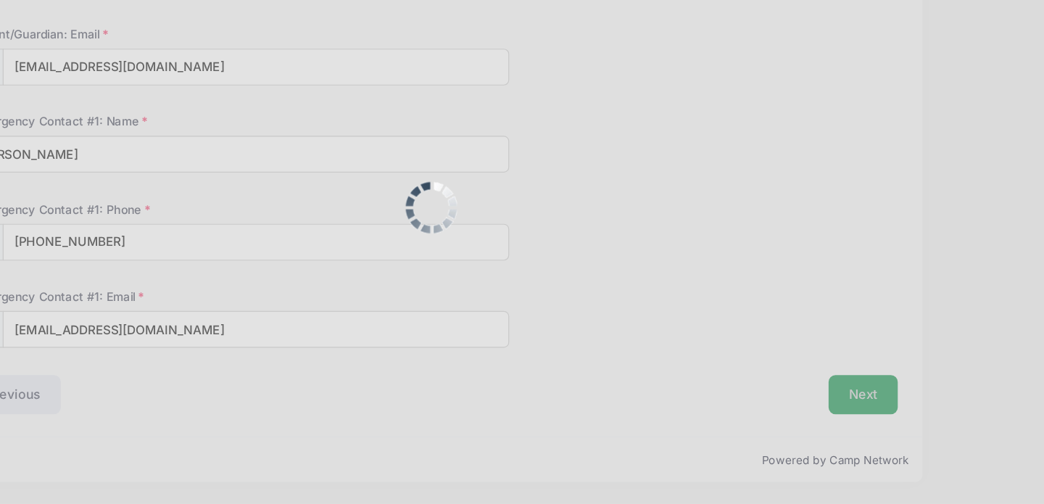
scroll to position [0, 0]
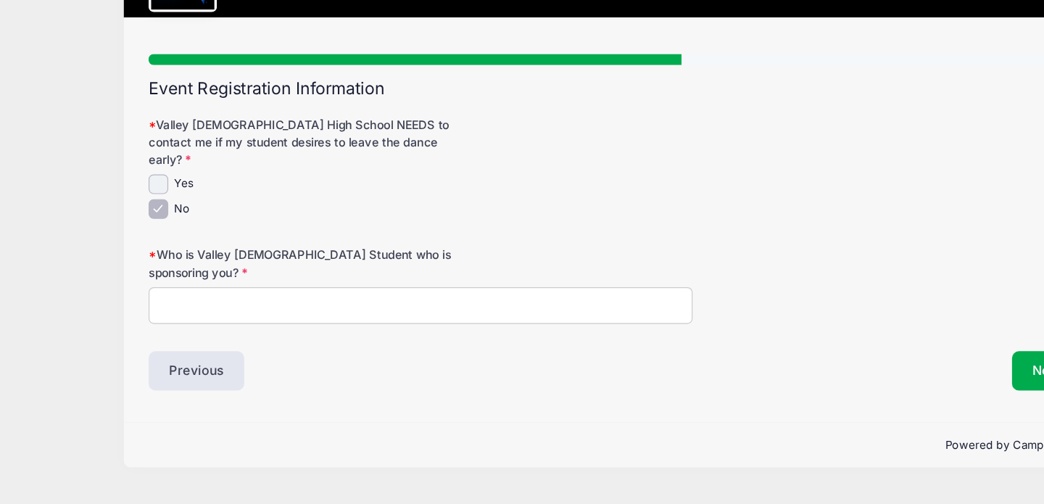
click at [502, 320] on input "Who is Valley Christian Student who is sponsoring you?" at bounding box center [357, 335] width 462 height 31
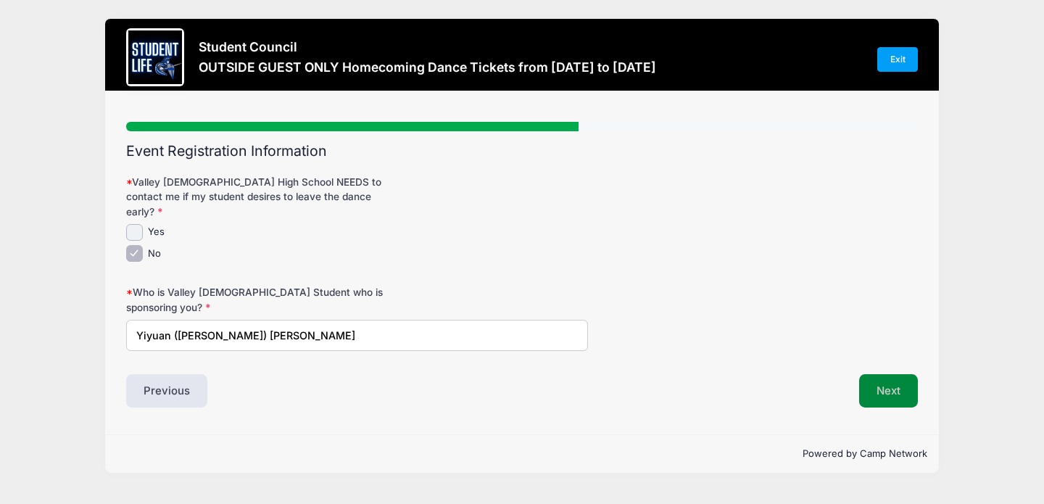
type input "Yiyuan (Beck) Gao"
click at [891, 389] on button "Next" at bounding box center [888, 390] width 59 height 33
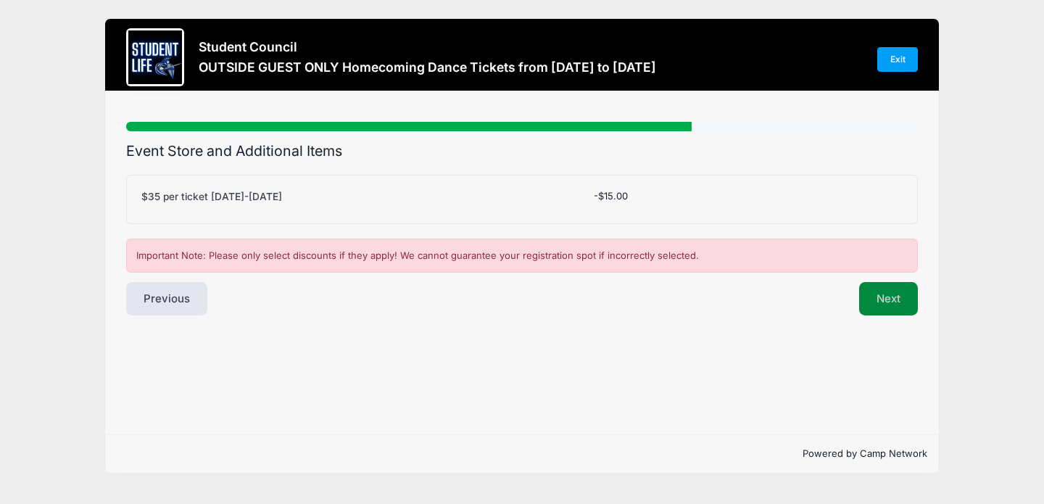
click at [872, 297] on button "Next" at bounding box center [888, 298] width 59 height 33
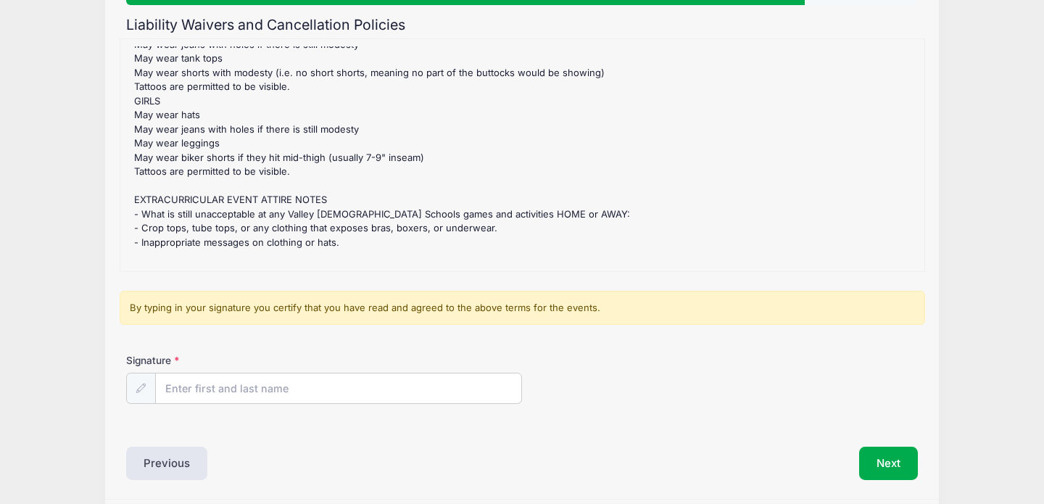
scroll to position [178, 0]
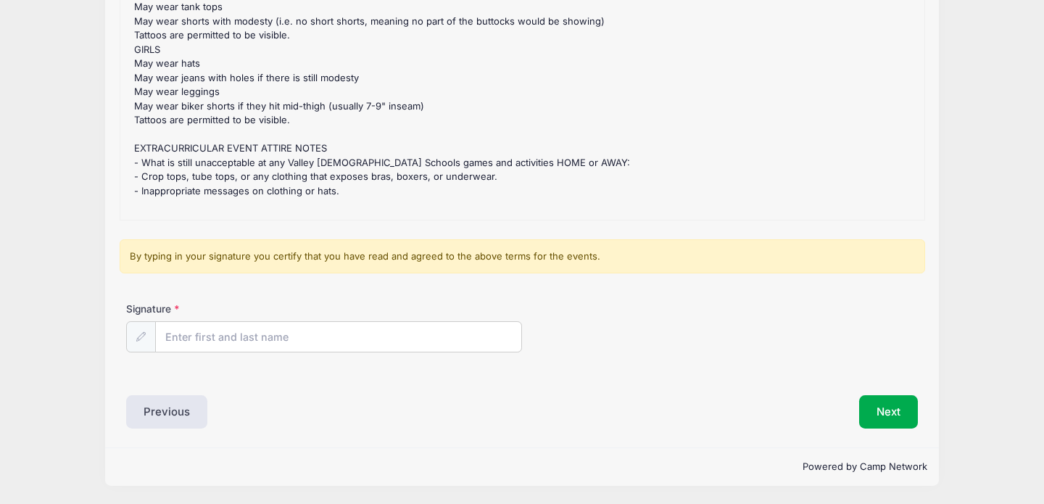
click at [220, 314] on label "Signature" at bounding box center [225, 309] width 198 height 15
click at [220, 322] on input "Signature" at bounding box center [338, 337] width 365 height 31
click at [224, 331] on input "Signature" at bounding box center [338, 337] width 365 height 31
type input "Ashlyn Mathison"
click at [580, 355] on div "Signature Ashlyn Mathison" at bounding box center [523, 339] width 806 height 74
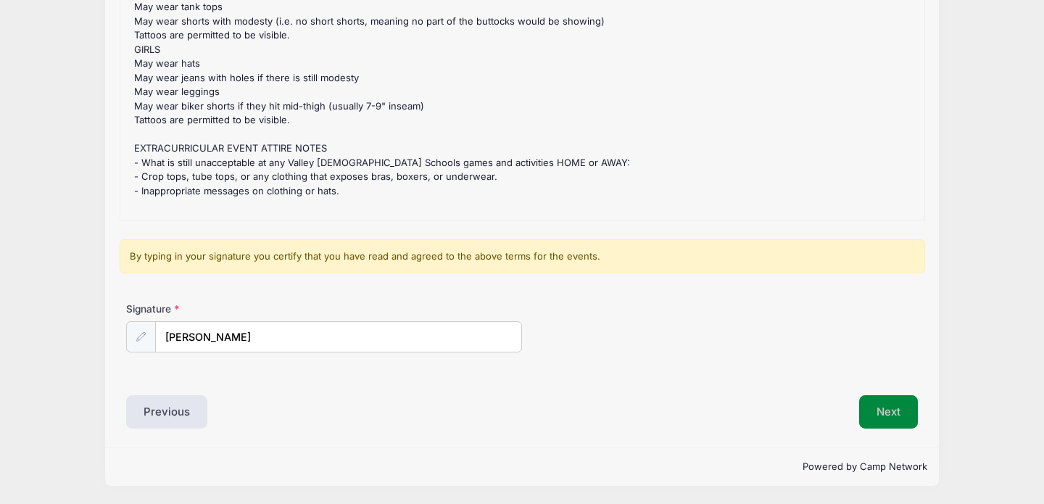
click at [887, 412] on button "Next" at bounding box center [888, 411] width 59 height 33
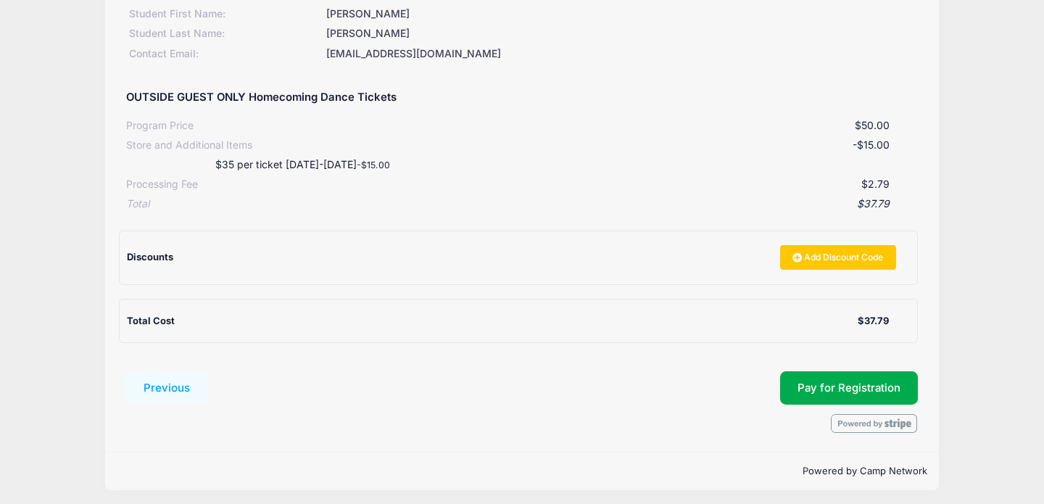
scroll to position [185, 0]
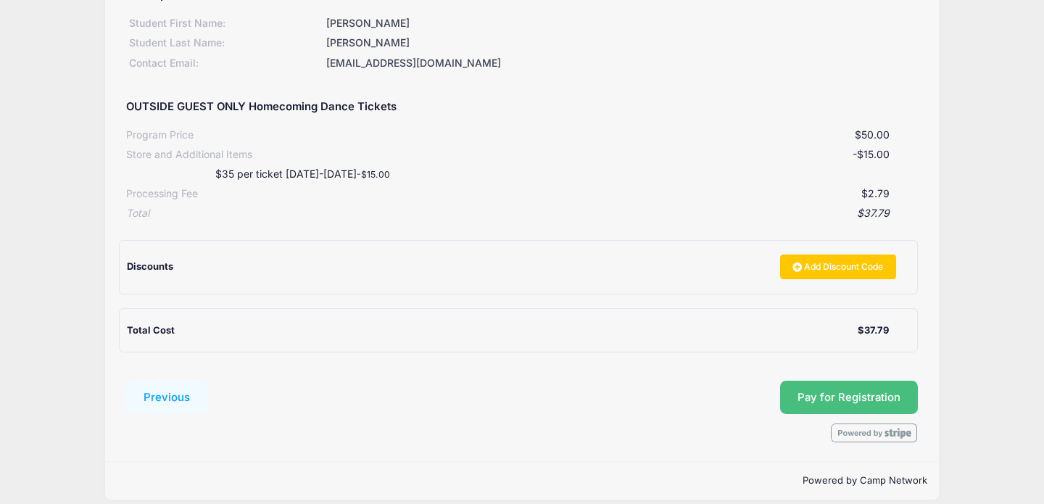
click at [852, 402] on button "Pay for Registration" at bounding box center [849, 397] width 138 height 33
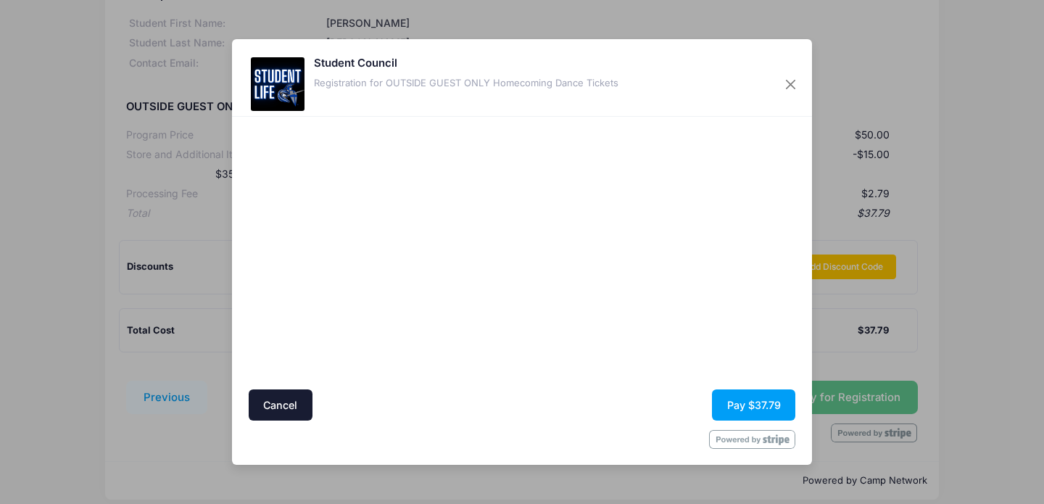
click at [483, 115] on div "Student Council Registration for OUTSIDE GUEST ONLY Homecoming Dance Tickets" at bounding box center [522, 78] width 580 height 78
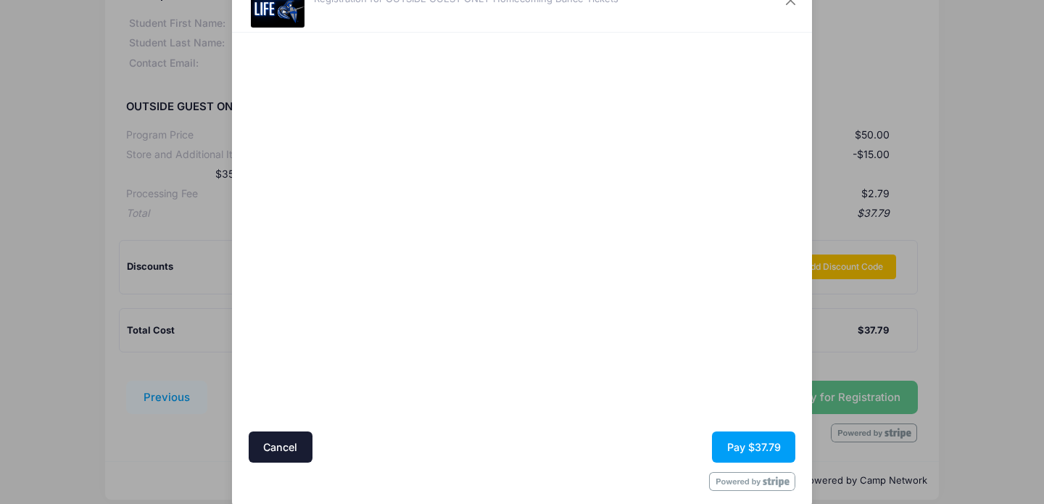
scroll to position [81, 0]
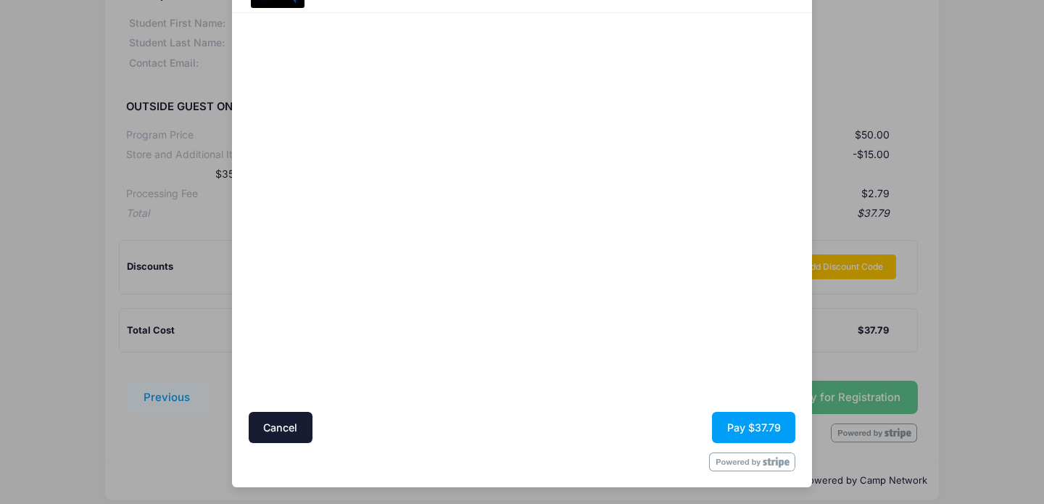
click at [631, 361] on div at bounding box center [662, 212] width 267 height 385
click at [749, 426] on button "Pay $37.79" at bounding box center [753, 427] width 83 height 31
